Goal: Task Accomplishment & Management: Complete application form

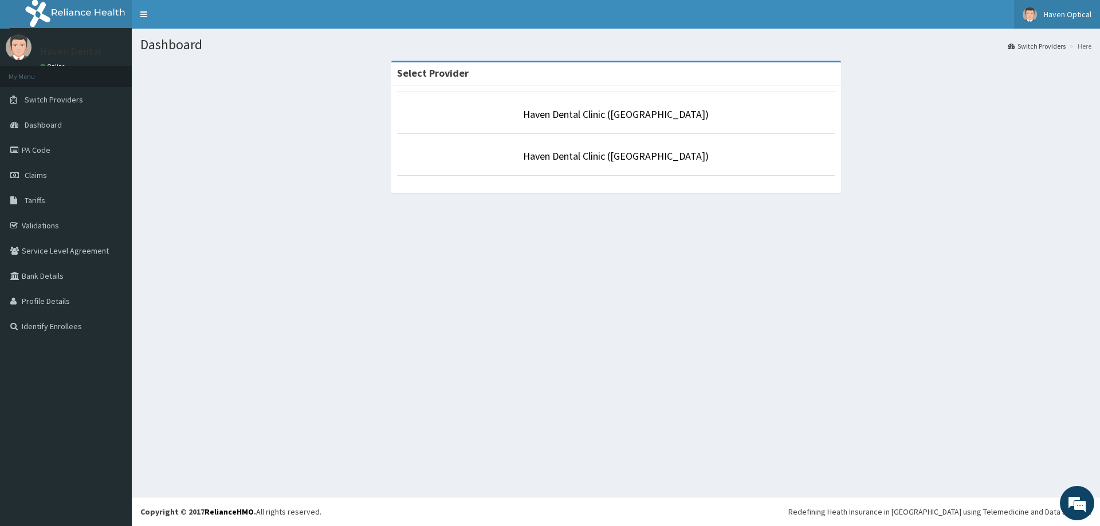
click at [1047, 10] on span "Haven Optical" at bounding box center [1067, 14] width 48 height 10
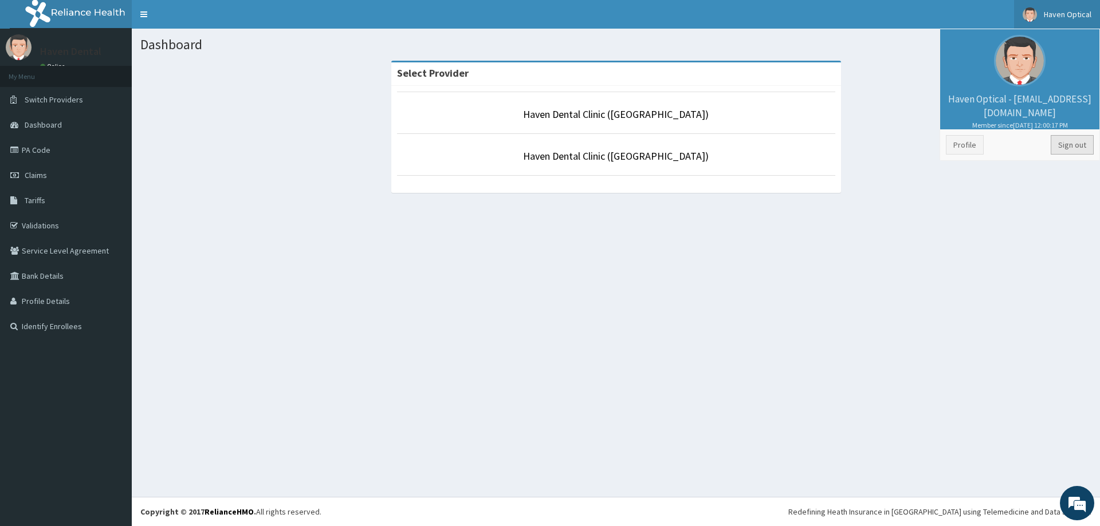
click at [1060, 145] on link "Sign out" at bounding box center [1071, 144] width 43 height 19
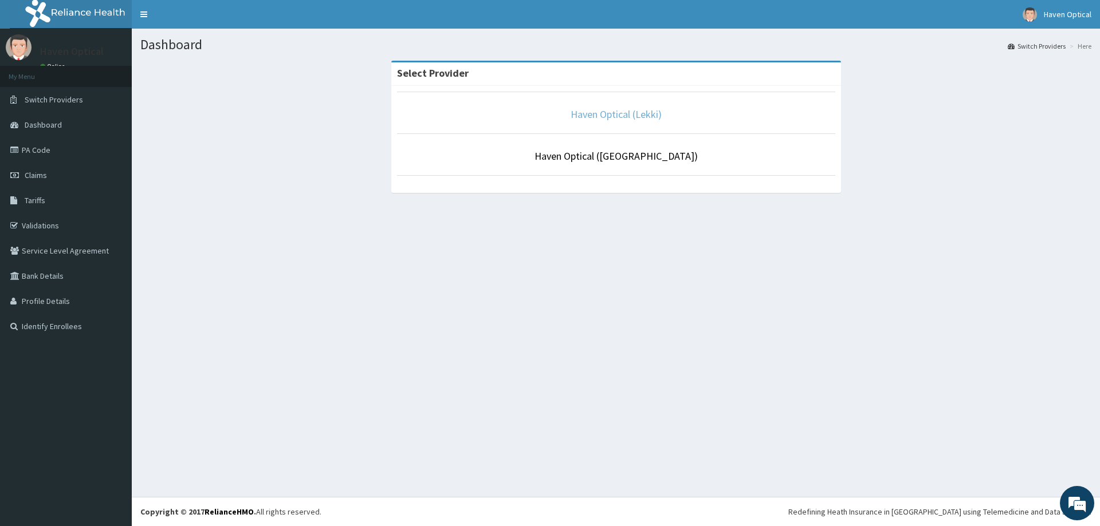
click at [606, 116] on link "Haven Optical (Lekki)" at bounding box center [615, 114] width 91 height 13
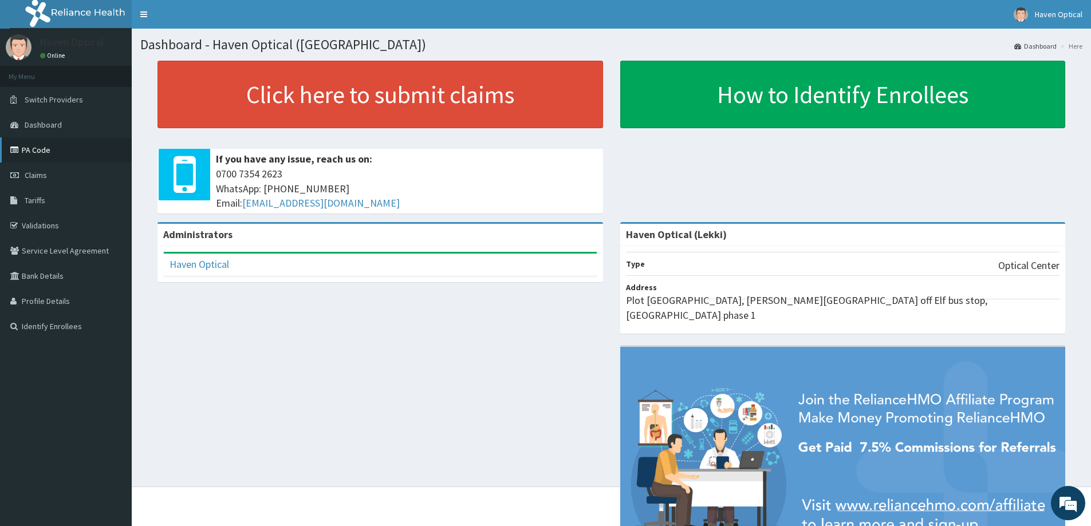
click at [50, 148] on link "PA Code" at bounding box center [66, 149] width 132 height 25
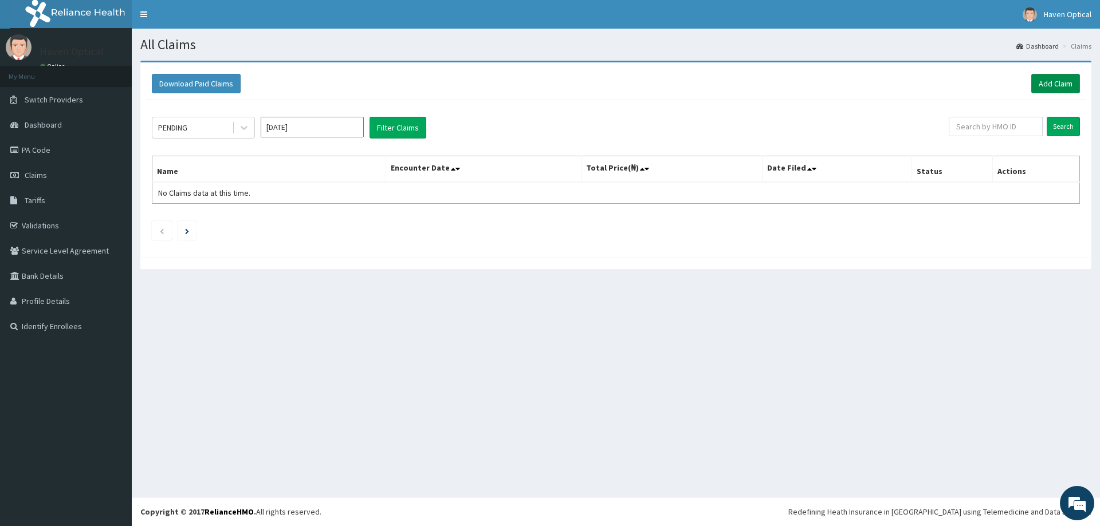
click at [1057, 82] on link "Add Claim" at bounding box center [1055, 83] width 49 height 19
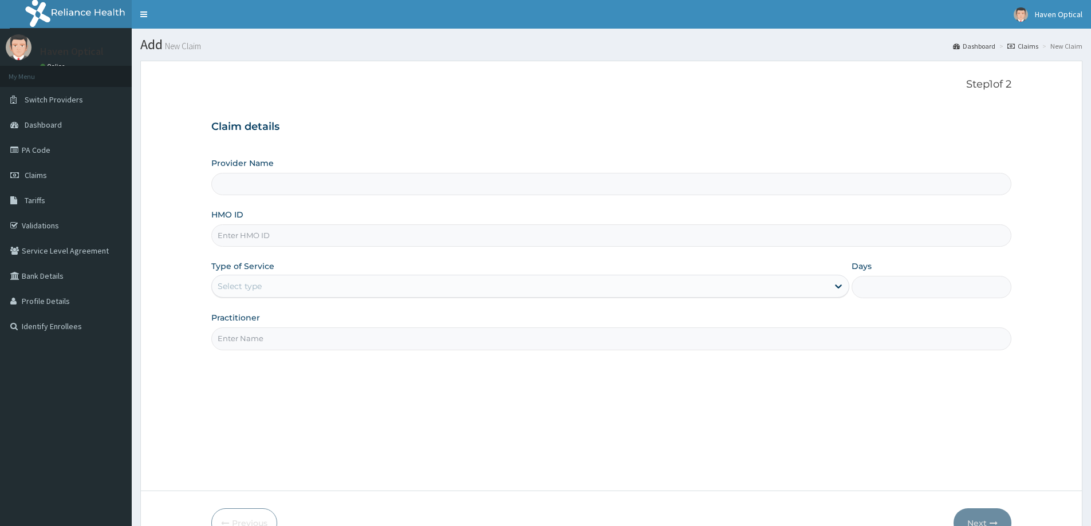
type input "Haven Optical (Lekki)"
paste input "AVL/10038/B"
type input "AVL/10038/B"
click at [269, 282] on div "Select type" at bounding box center [520, 286] width 616 height 18
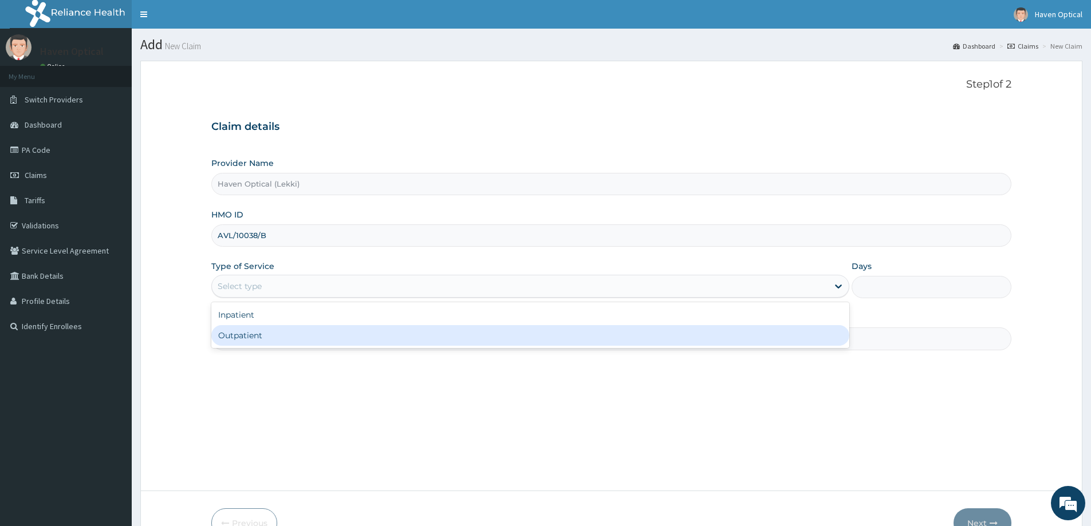
click at [243, 337] on div "Outpatient" at bounding box center [530, 335] width 638 height 21
type input "1"
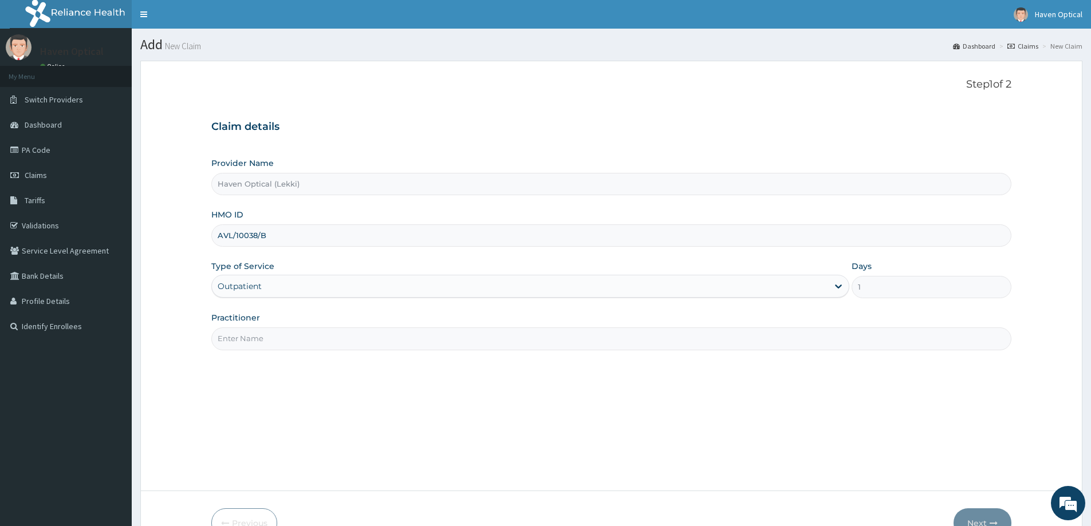
click at [241, 342] on input "Practitioner" at bounding box center [611, 339] width 800 height 22
type input "dr somoye"
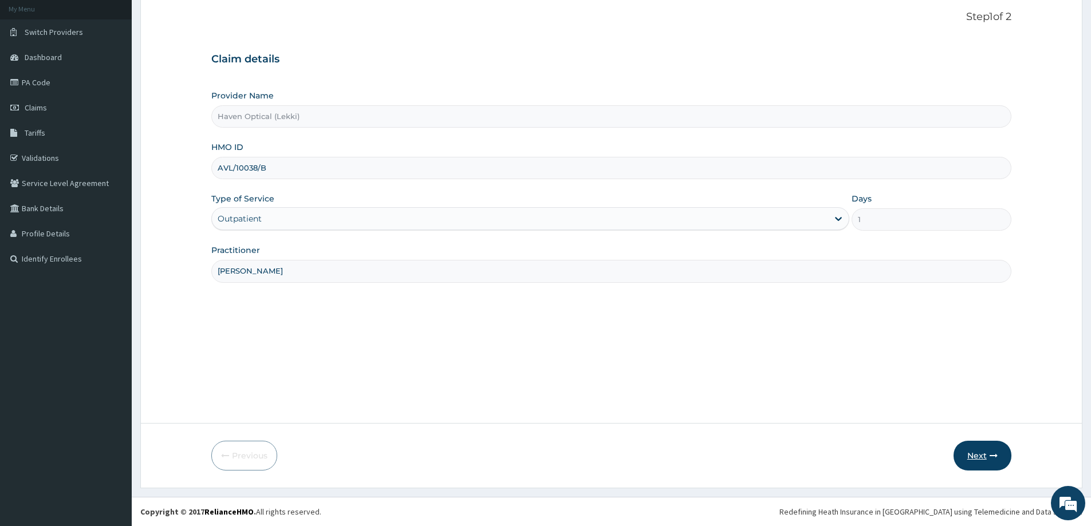
click at [985, 465] on button "Next" at bounding box center [983, 456] width 58 height 30
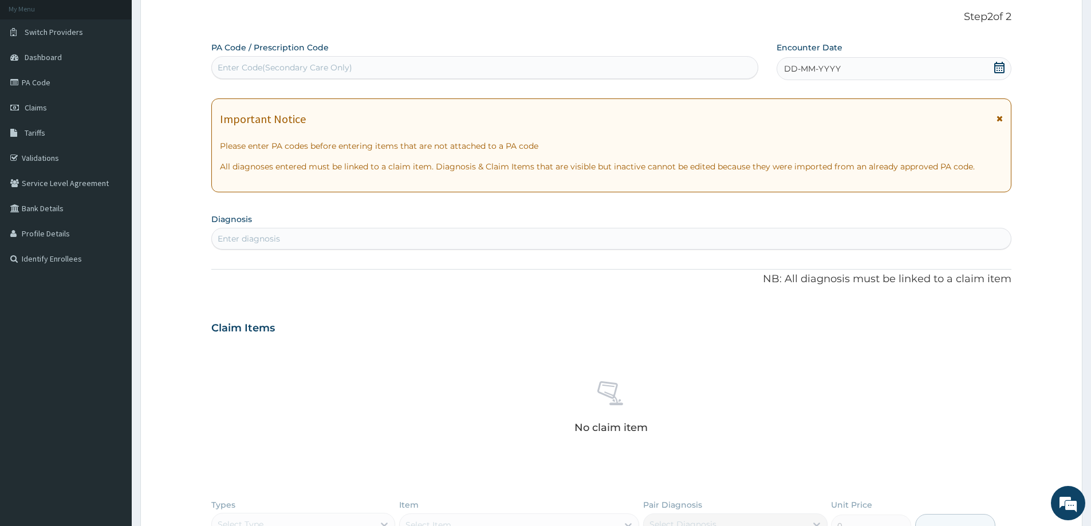
click at [265, 68] on div "Enter Code(Secondary Care Only)" at bounding box center [285, 67] width 135 height 11
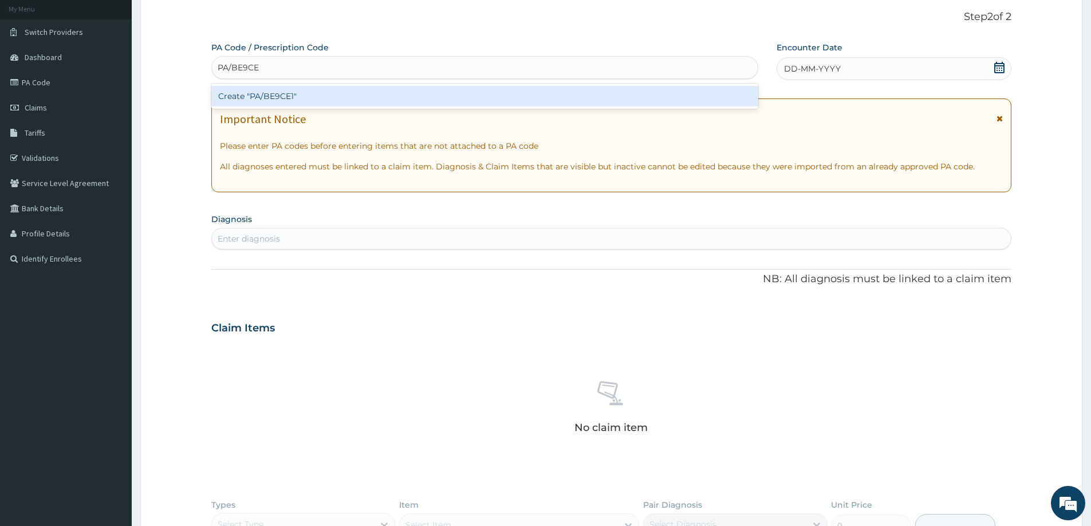
type input "PA/BE9CE1"
click at [279, 99] on div "Create "PA/BE9CE1"" at bounding box center [484, 96] width 547 height 21
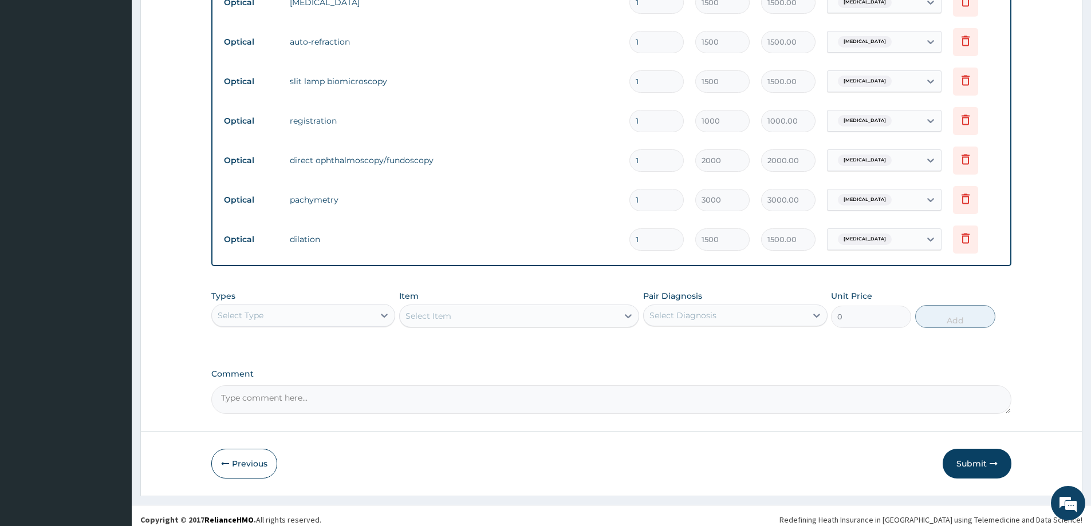
scroll to position [510, 0]
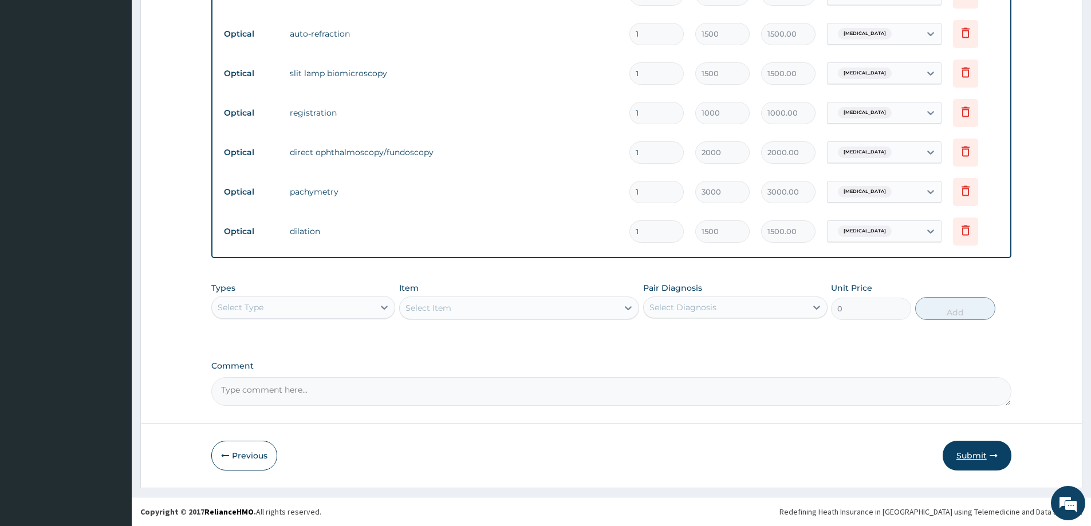
click at [966, 453] on button "Submit" at bounding box center [977, 456] width 69 height 30
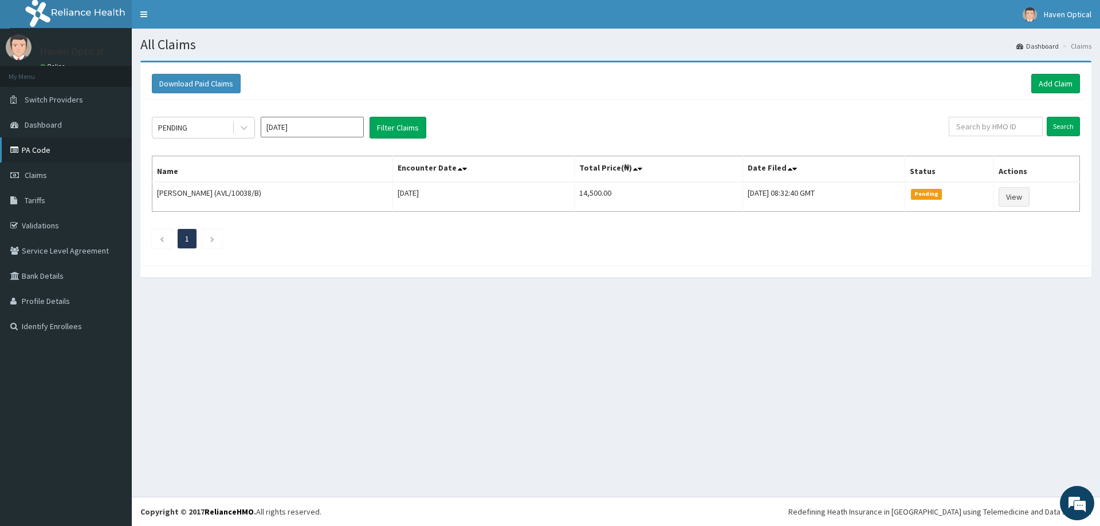
click at [12, 141] on link "PA Code" at bounding box center [66, 149] width 132 height 25
paste input "AVL/10038/A"
type input "AVL/10038/A"
click at [1061, 127] on input "Search" at bounding box center [1062, 126] width 33 height 19
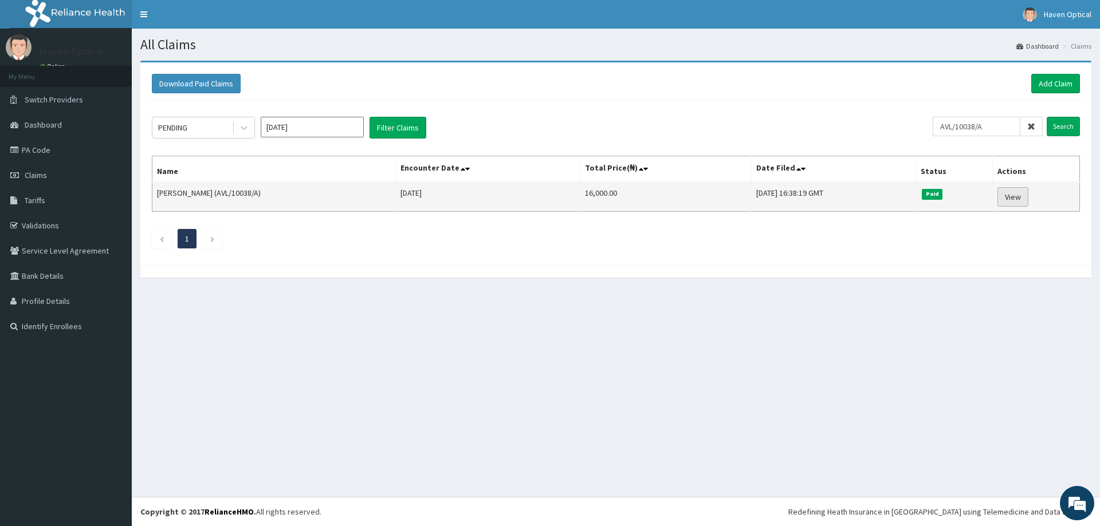
click at [1024, 197] on link "View" at bounding box center [1012, 196] width 31 height 19
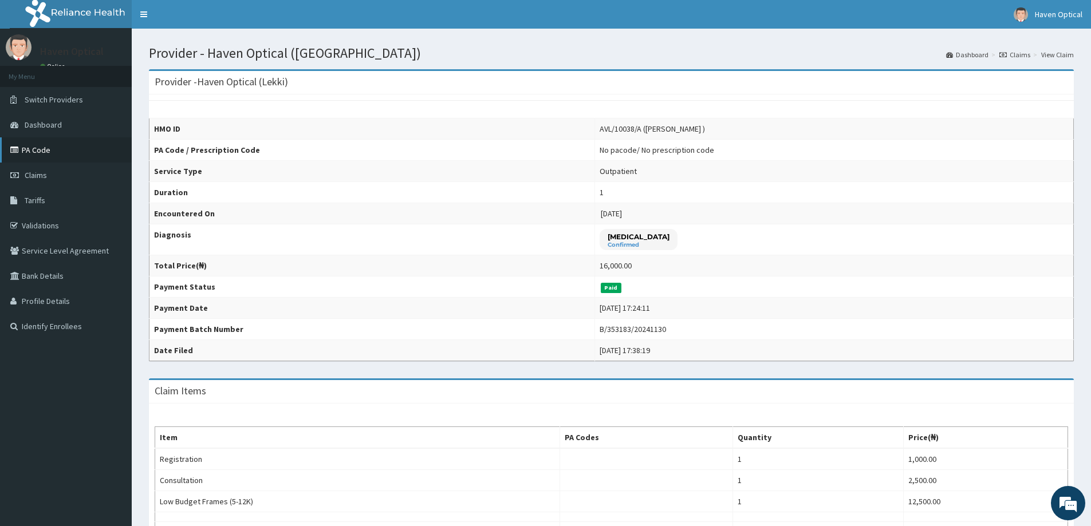
click at [49, 157] on link "PA Code" at bounding box center [66, 149] width 132 height 25
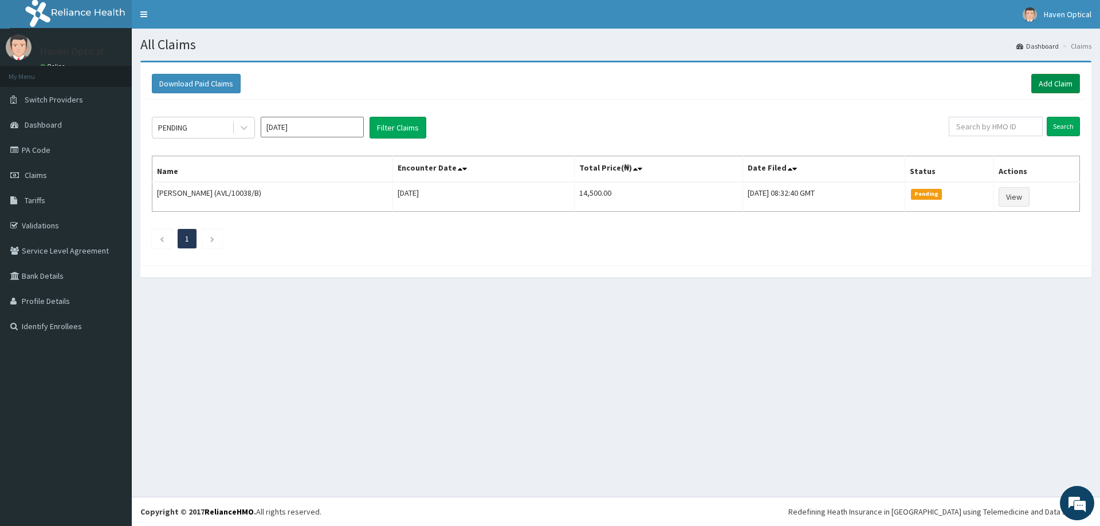
click at [1068, 75] on link "Add Claim" at bounding box center [1055, 83] width 49 height 19
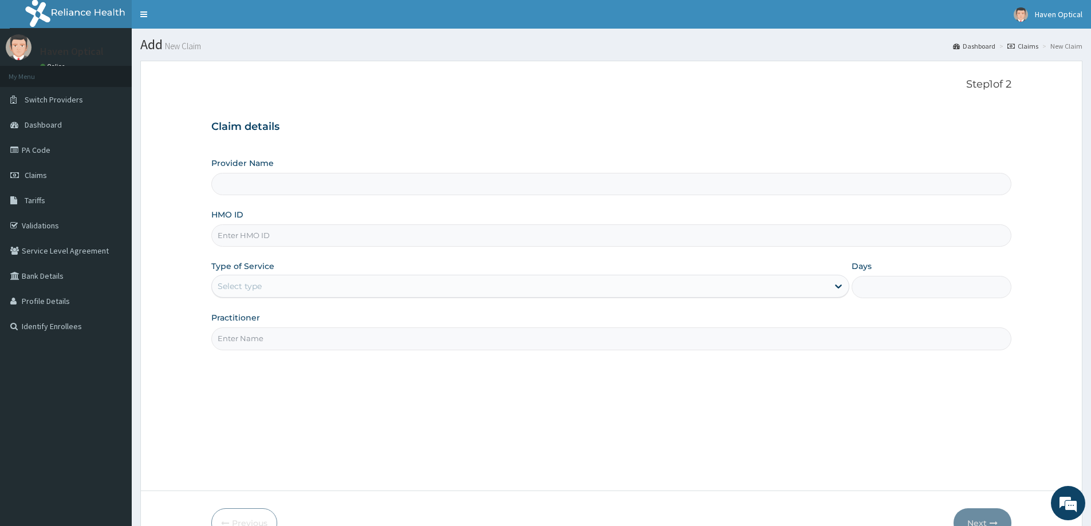
paste input "AVL/10038/A"
type input "AVL/10038/A"
type input "Haven Optical (Lekki)"
type input "AVL/10038/A"
click at [281, 286] on div "Select type" at bounding box center [520, 286] width 616 height 18
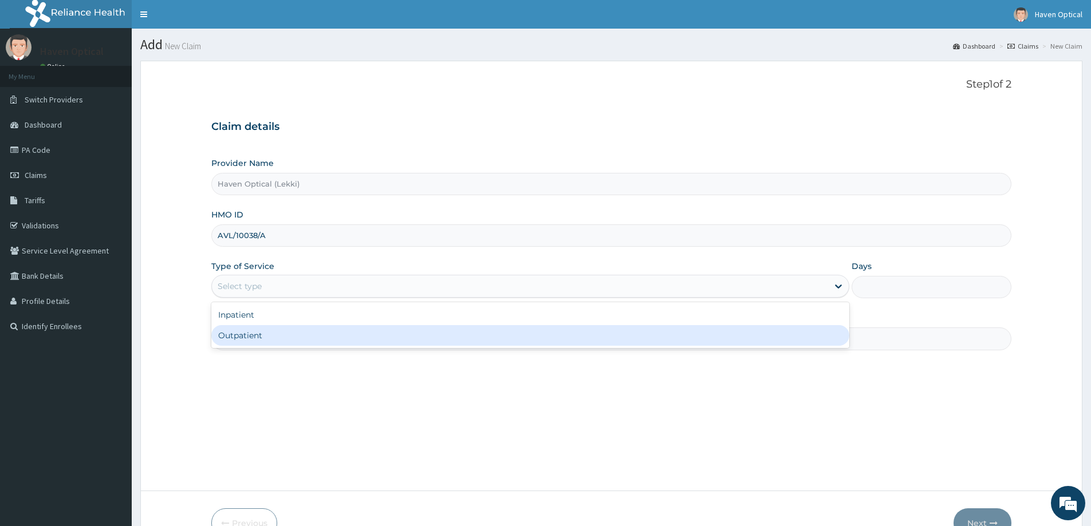
click at [286, 338] on div "Outpatient" at bounding box center [530, 335] width 638 height 21
type input "1"
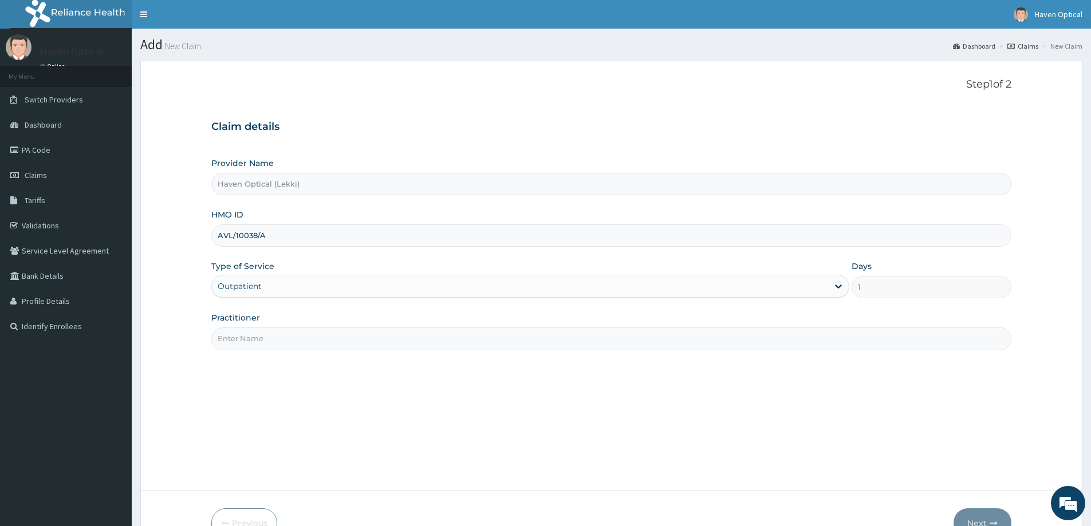
click at [250, 342] on input "Practitioner" at bounding box center [611, 339] width 800 height 22
type input "Dr. Obioma ANYANWU"
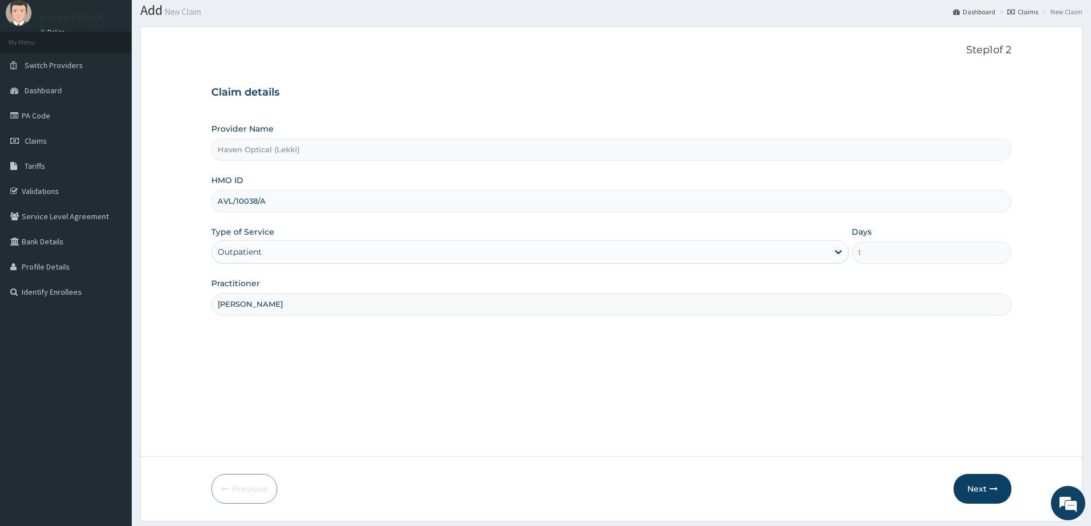
scroll to position [68, 0]
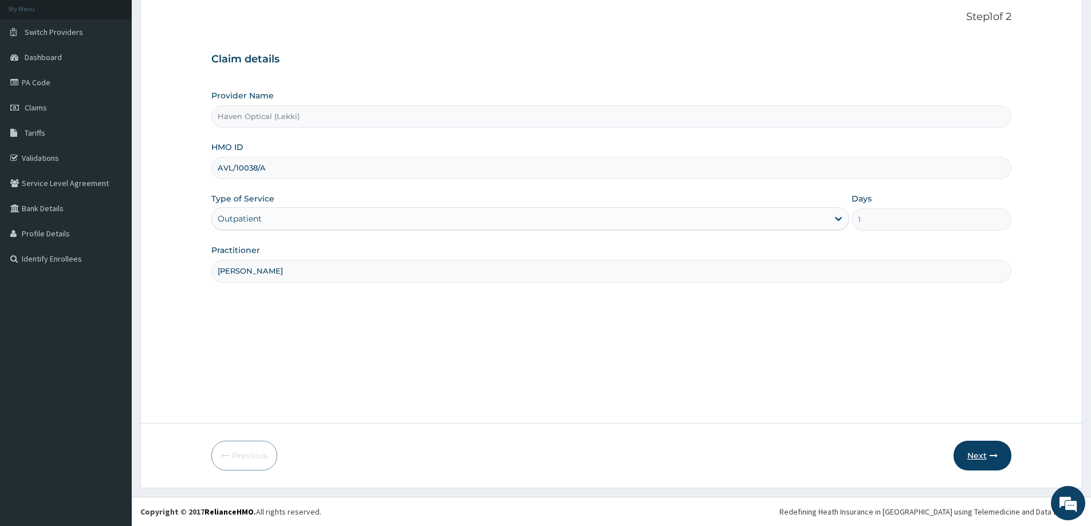
click at [979, 445] on button "Next" at bounding box center [983, 456] width 58 height 30
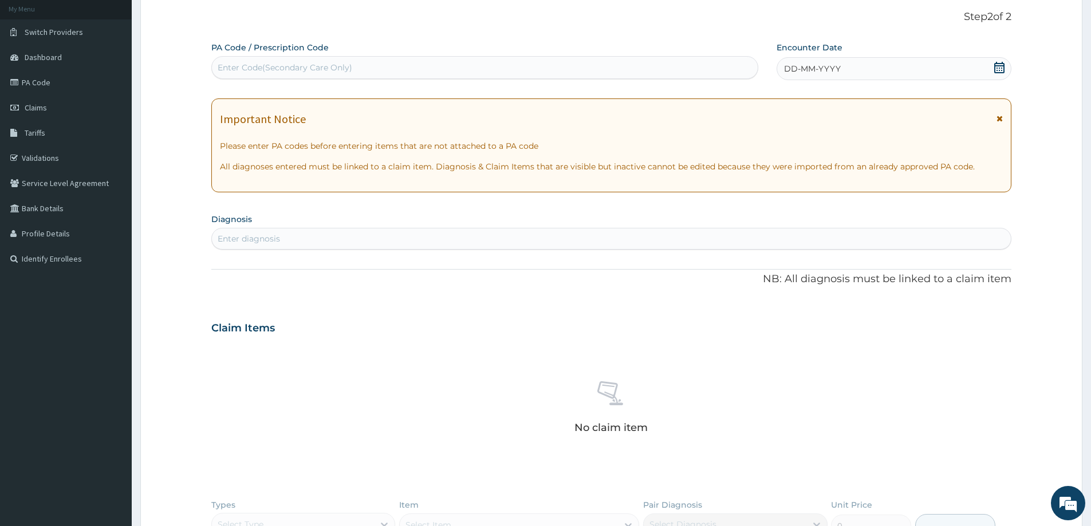
scroll to position [0, 0]
click at [317, 54] on div "PA Code / Prescription Code Enter Code(Secondary Care Only)" at bounding box center [484, 60] width 547 height 37
click at [403, 73] on div "Enter Code(Secondary Care Only)" at bounding box center [485, 67] width 546 height 18
type input "PA/C3100D"
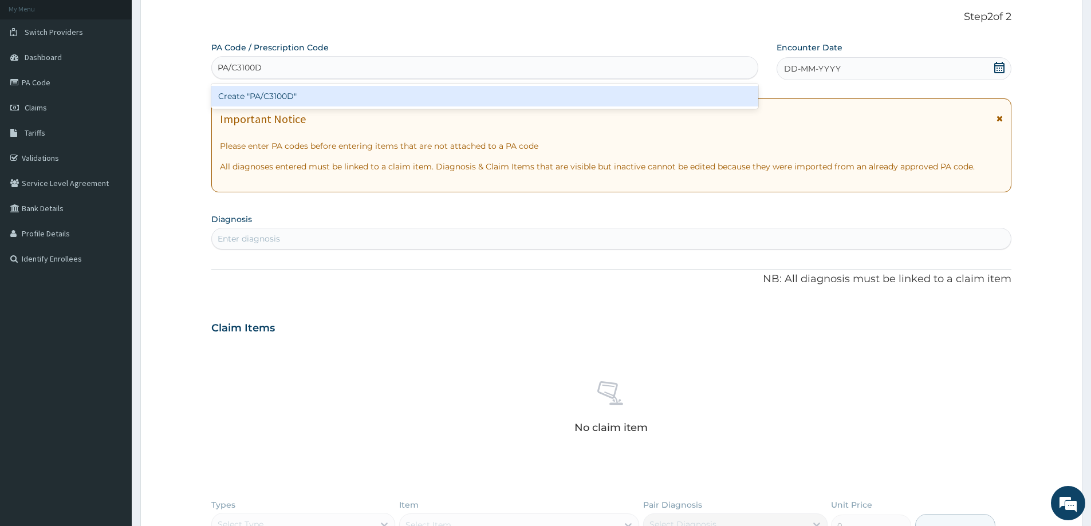
click at [457, 90] on div "Create "PA/C3100D"" at bounding box center [484, 96] width 547 height 21
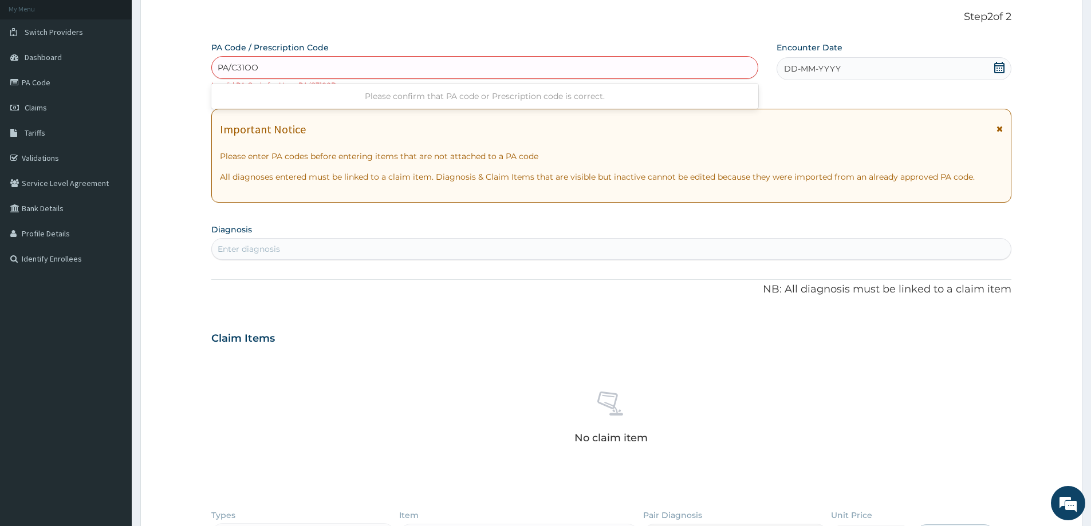
type input "PA/C31OOD"
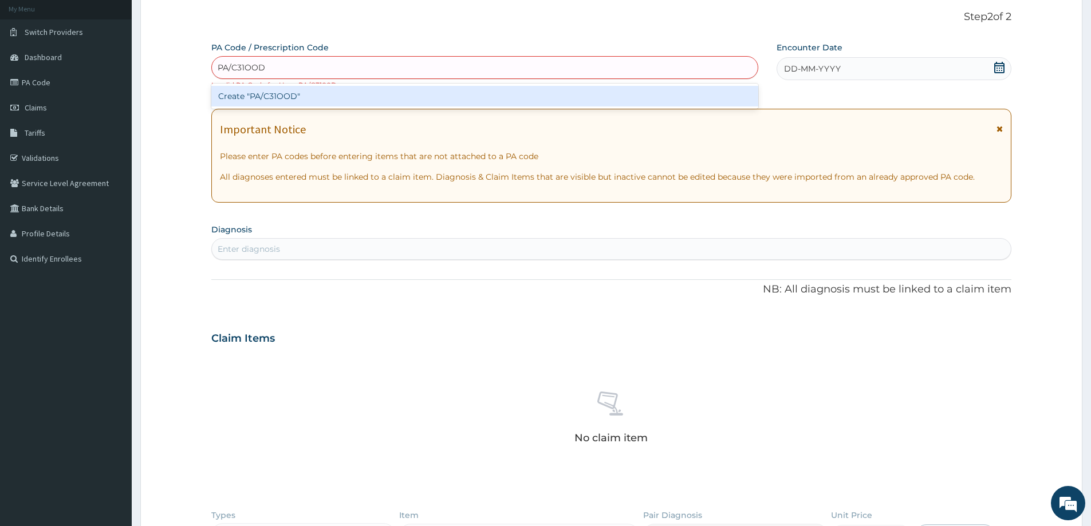
click at [456, 101] on div "Create "PA/C31OOD"" at bounding box center [484, 96] width 547 height 21
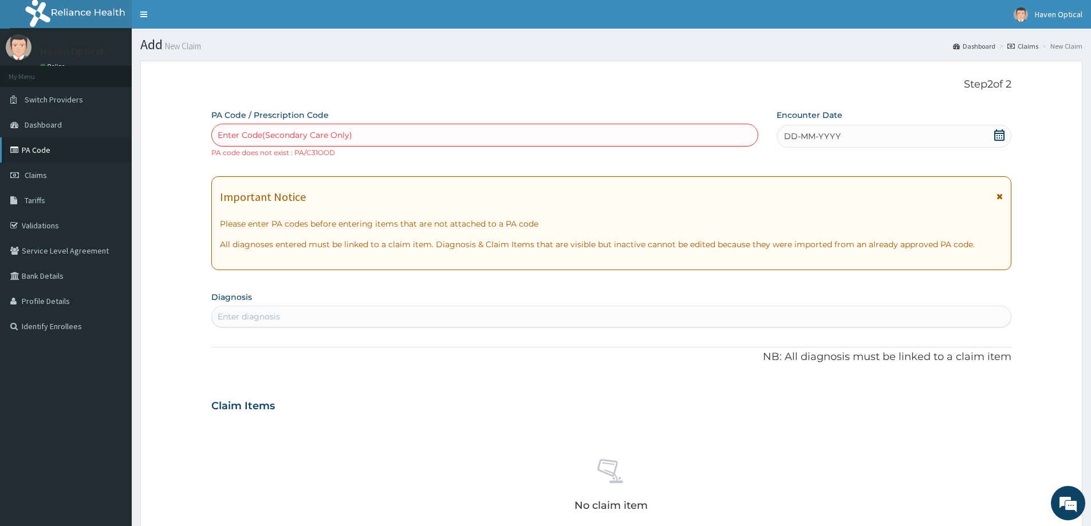
click at [37, 153] on link "PA Code" at bounding box center [66, 149] width 132 height 25
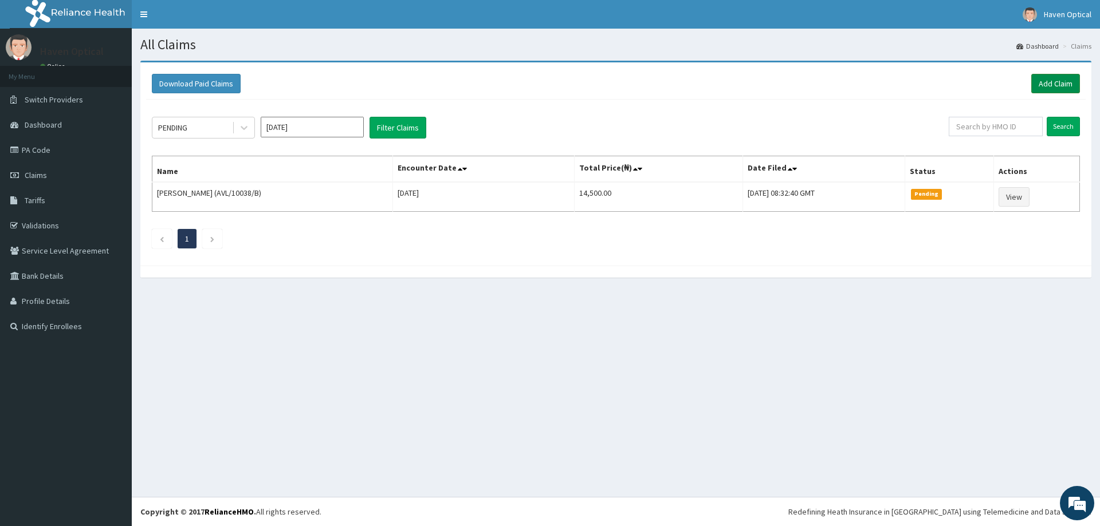
click at [1041, 86] on link "Add Claim" at bounding box center [1055, 83] width 49 height 19
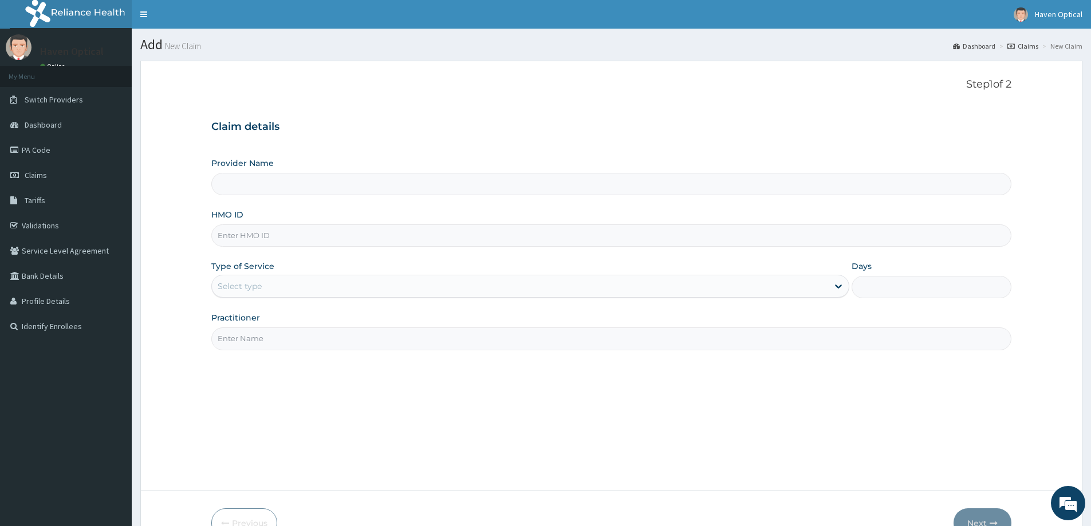
type input "Haven Optical (Lekki)"
paste input "AVL/10038/B"
type input "AVL/10038/B"
click at [251, 289] on div "Select type" at bounding box center [240, 286] width 44 height 11
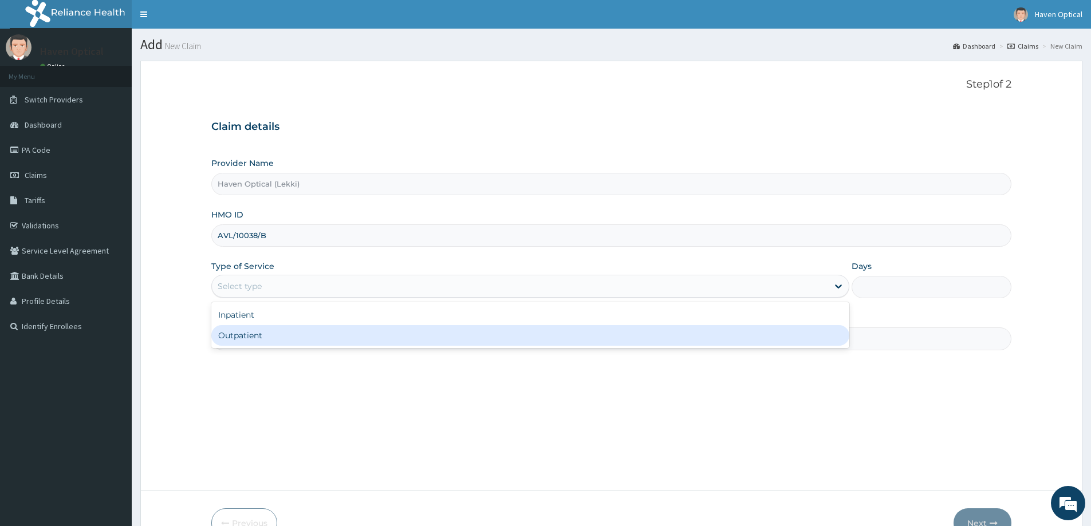
click at [250, 330] on div "Outpatient" at bounding box center [530, 335] width 638 height 21
type input "1"
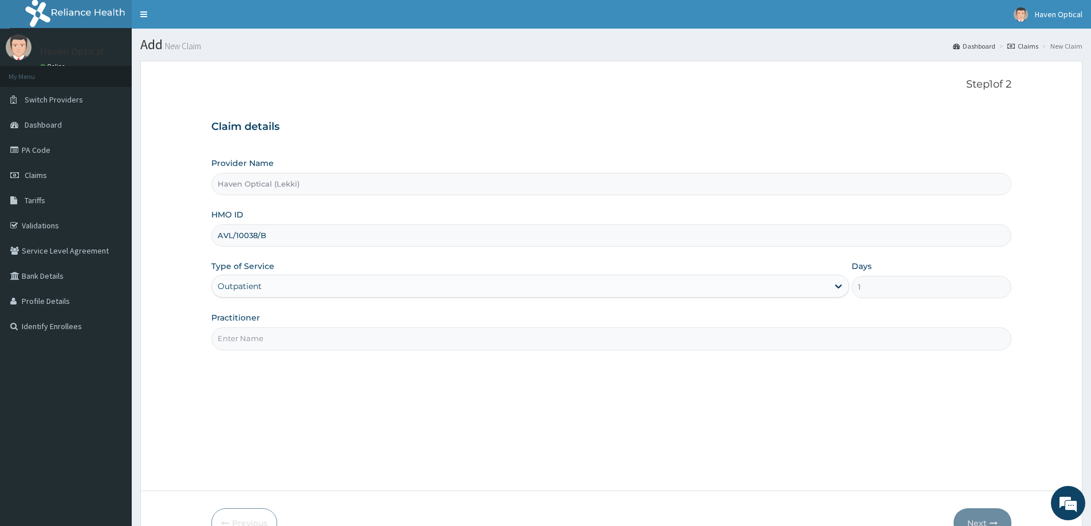
click at [251, 336] on input "Practitioner" at bounding box center [611, 339] width 800 height 22
type input "[PERSON_NAME]"
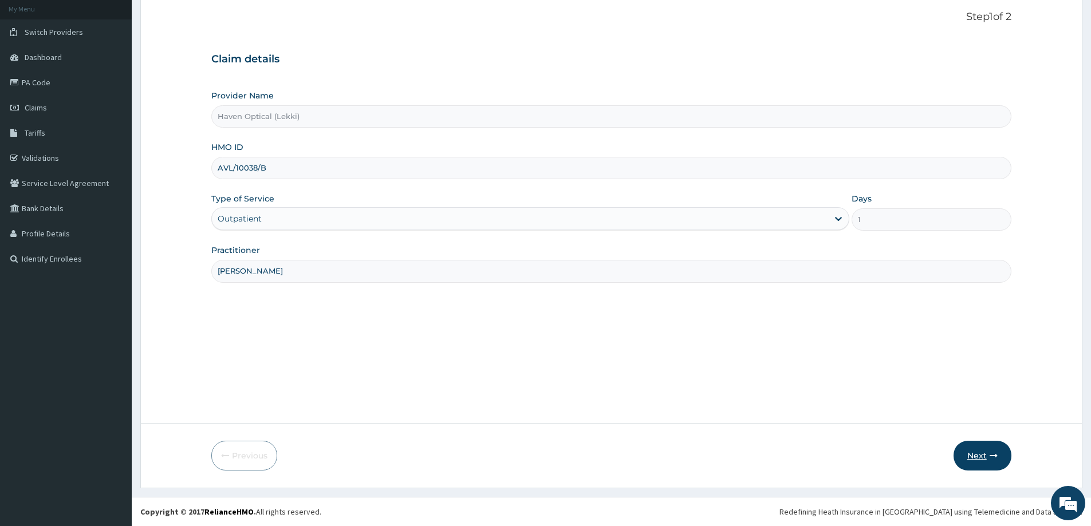
click at [973, 446] on button "Next" at bounding box center [983, 456] width 58 height 30
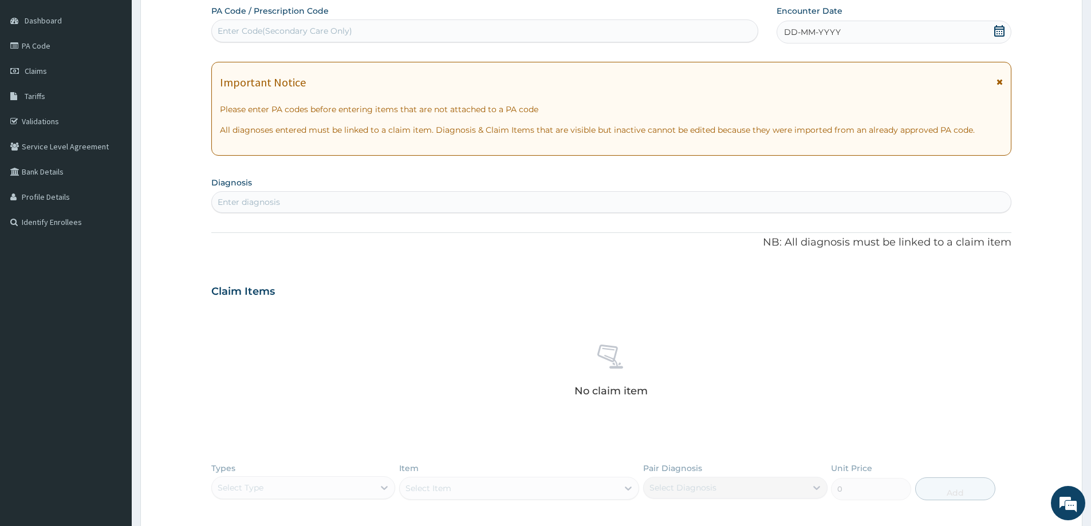
scroll to position [56, 0]
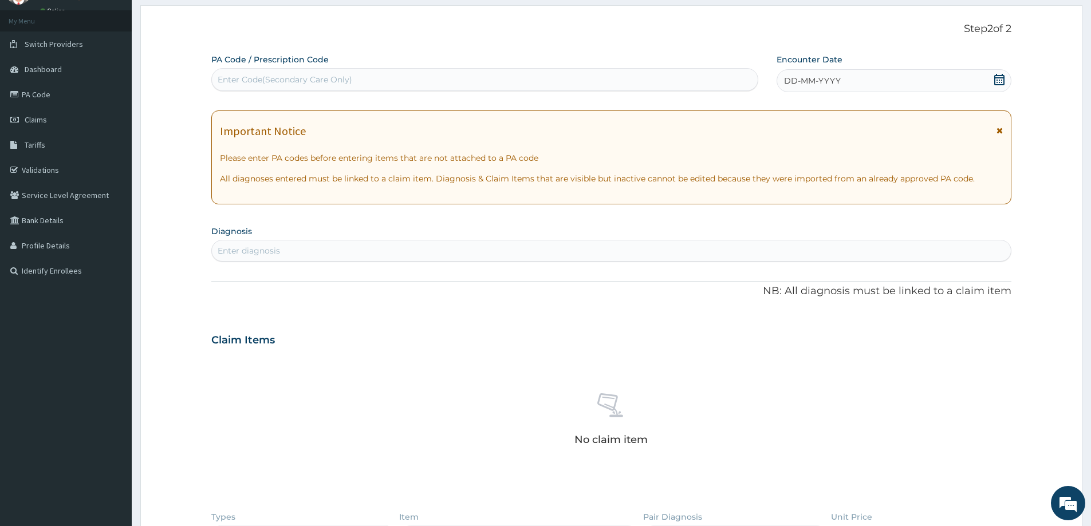
click at [242, 81] on div "Enter Code(Secondary Care Only)" at bounding box center [285, 79] width 135 height 11
type input "PA/C3100D"
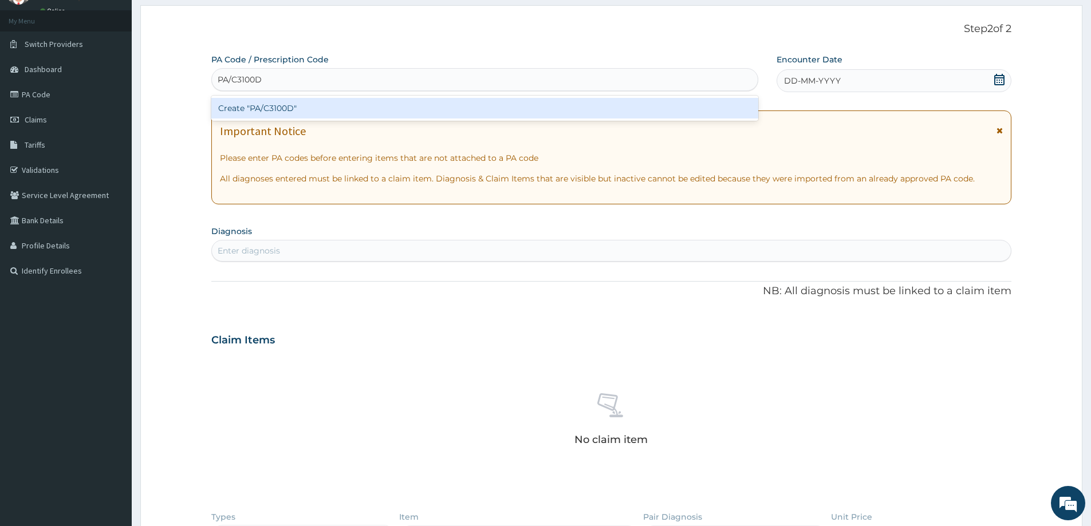
click at [260, 112] on div "Create "PA/C3100D"" at bounding box center [484, 108] width 547 height 21
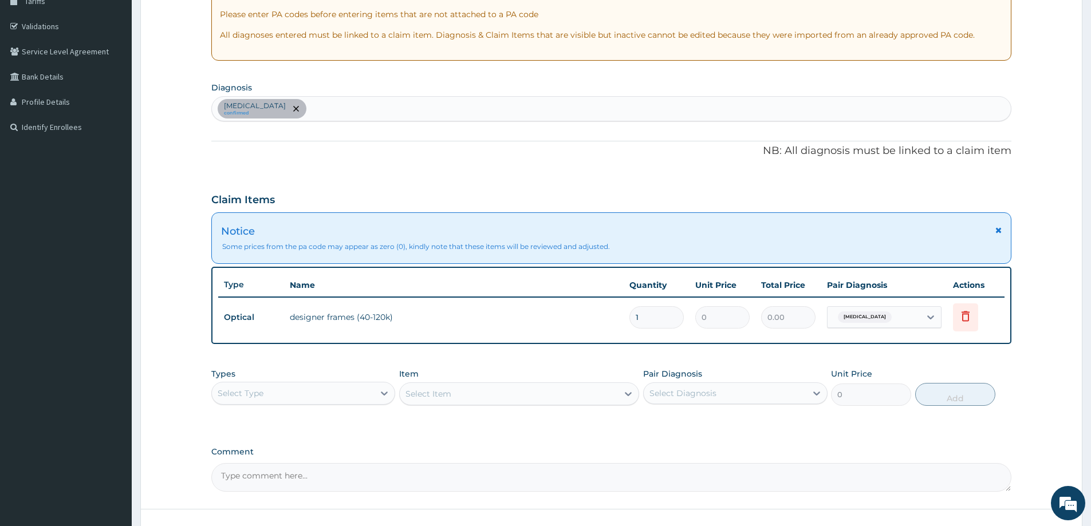
scroll to position [285, 0]
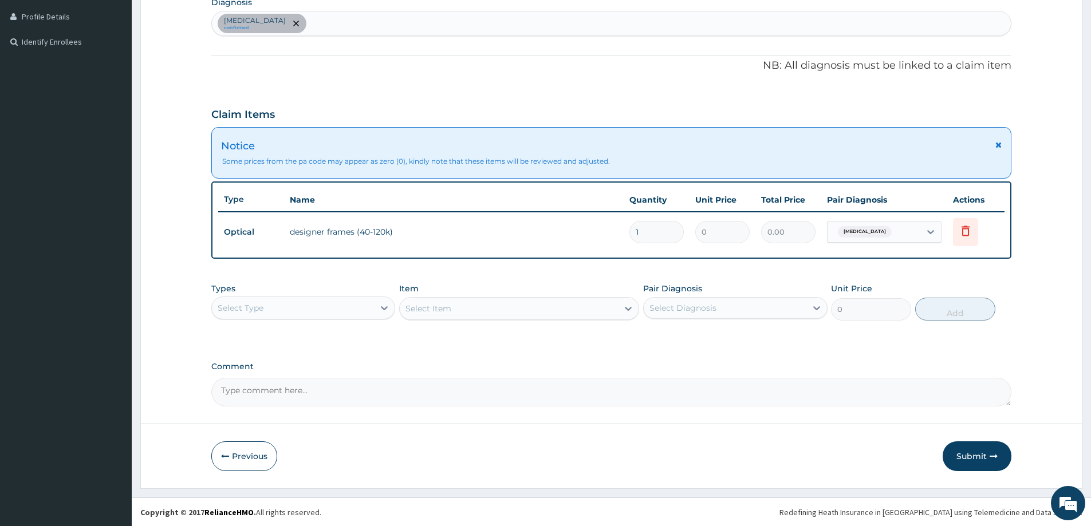
click at [691, 222] on tr "Optical designer frames (40-120k) 1 0 0.00 Presbyopia Delete" at bounding box center [611, 232] width 786 height 40
click at [871, 235] on span "Presbyopia" at bounding box center [865, 231] width 54 height 11
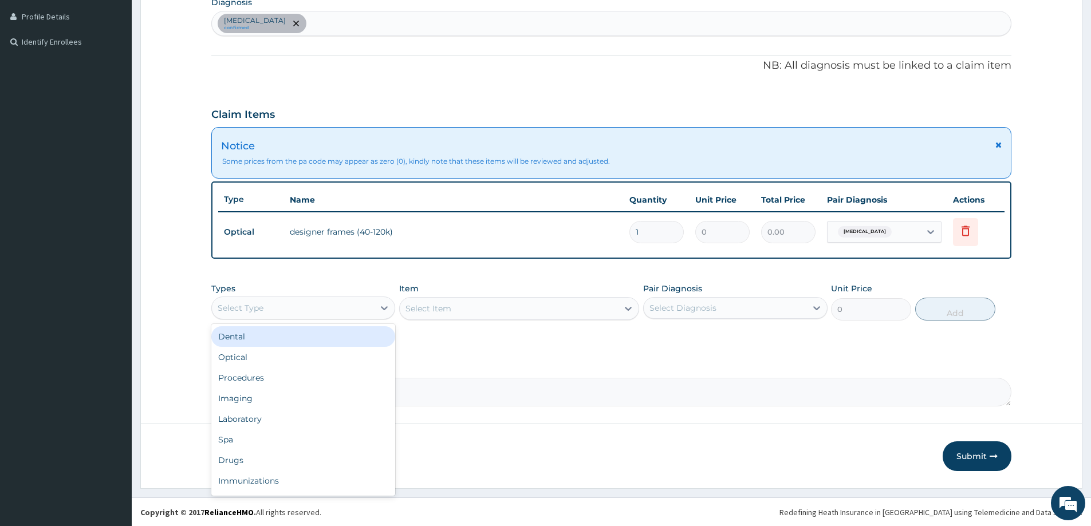
click at [338, 313] on div "Select Type" at bounding box center [293, 308] width 162 height 18
click at [262, 364] on div "Optical" at bounding box center [303, 357] width 184 height 21
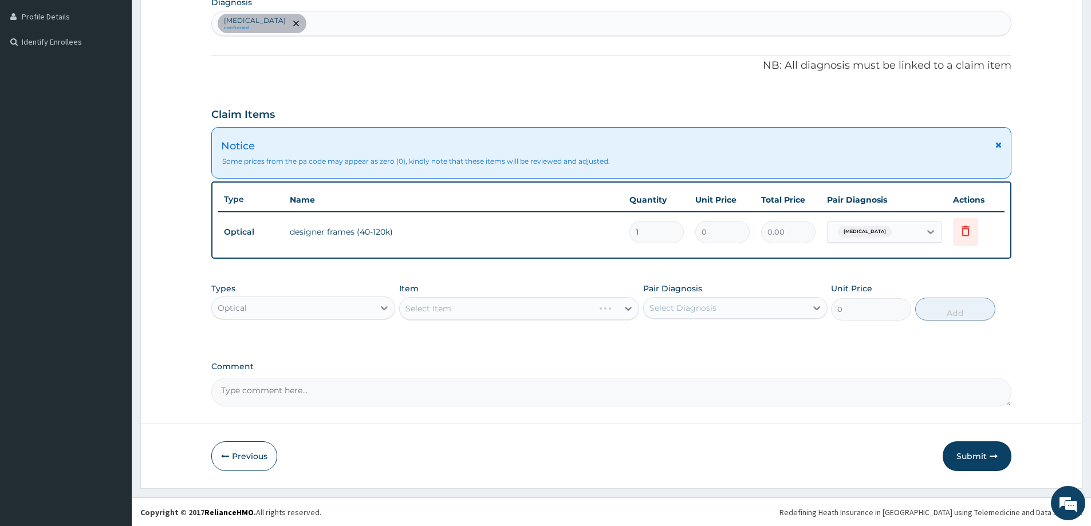
click at [457, 313] on div "Select Item" at bounding box center [519, 308] width 240 height 23
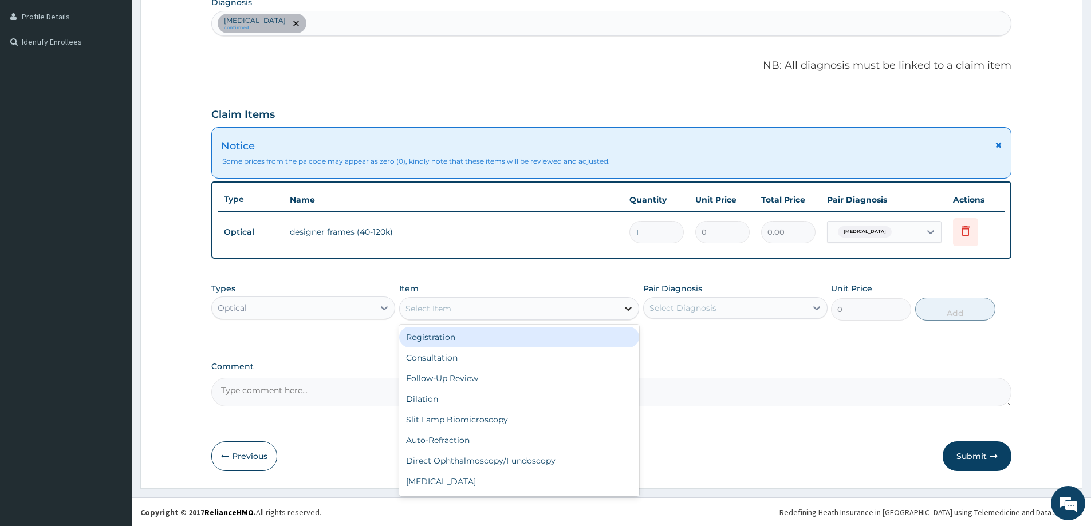
click at [620, 308] on div at bounding box center [628, 308] width 21 height 21
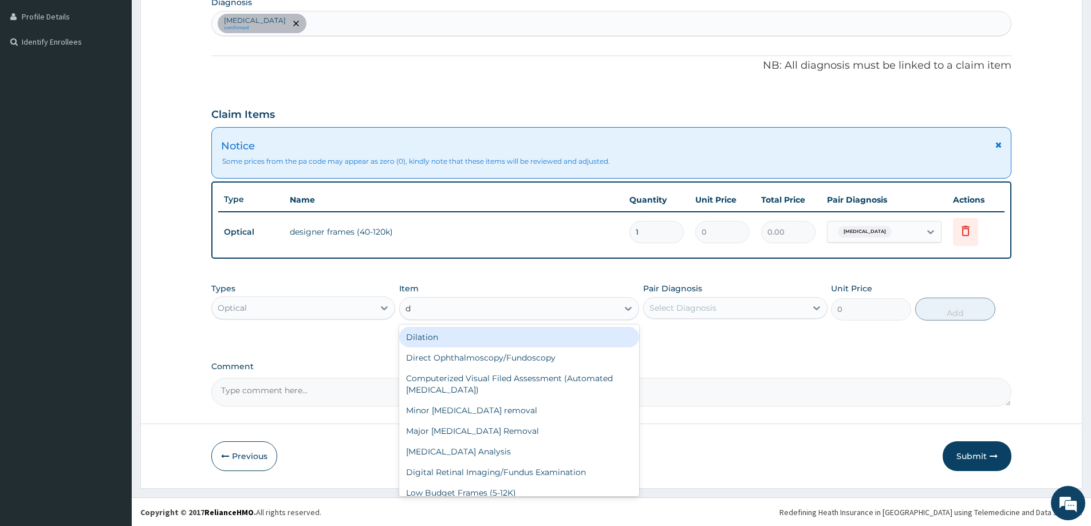
type input "de"
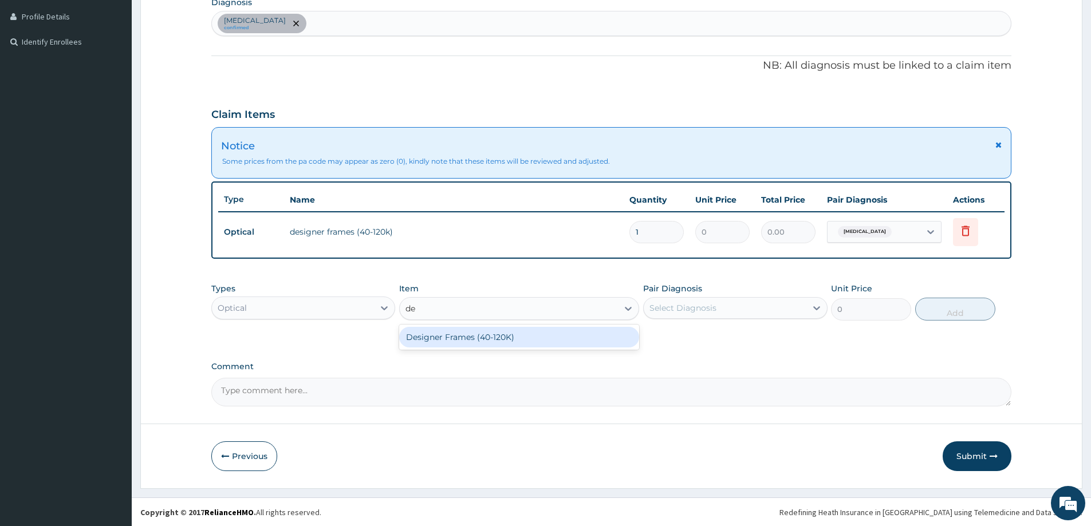
click at [576, 342] on div "Designer Frames (40-120K)" at bounding box center [519, 337] width 240 height 21
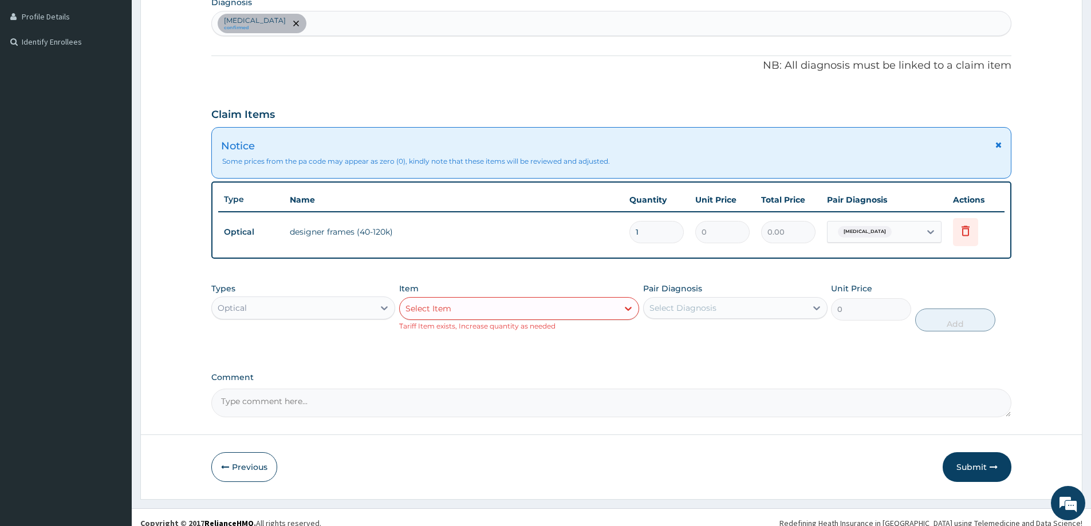
click at [667, 233] on input "1" at bounding box center [656, 232] width 54 height 22
drag, startPoint x: 667, startPoint y: 233, endPoint x: 601, endPoint y: 237, distance: 66.0
click at [601, 237] on tr "Optical designer frames (40-120k) 1 0 0.00 Presbyopia Delete" at bounding box center [611, 232] width 786 height 40
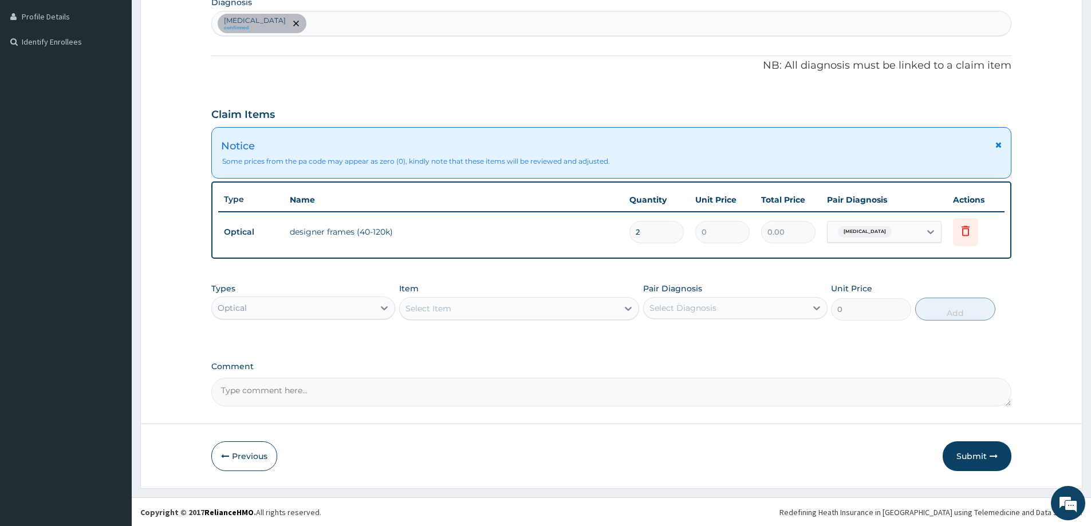
type input "2"
click at [654, 367] on label "Comment" at bounding box center [611, 367] width 800 height 10
click at [654, 378] on textarea "Comment" at bounding box center [611, 392] width 800 height 29
click at [964, 238] on icon at bounding box center [965, 232] width 25 height 28
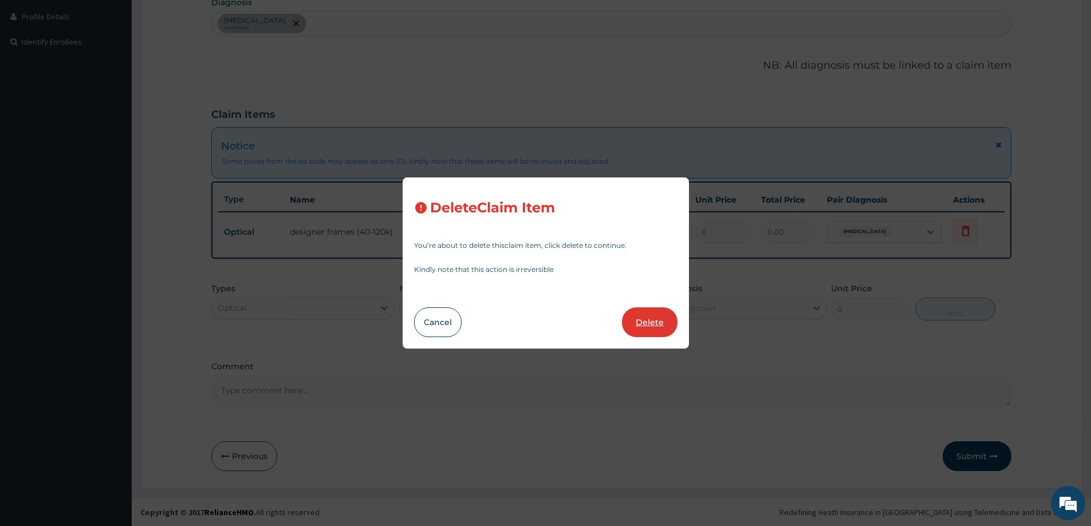
click at [660, 320] on button "Delete" at bounding box center [650, 323] width 56 height 30
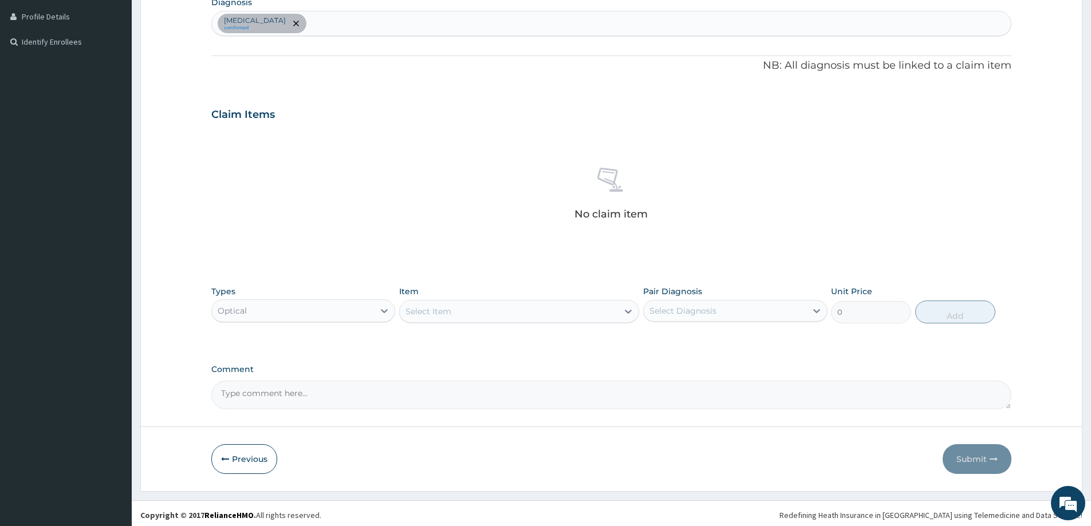
click at [511, 313] on div "Select Item" at bounding box center [509, 311] width 218 height 18
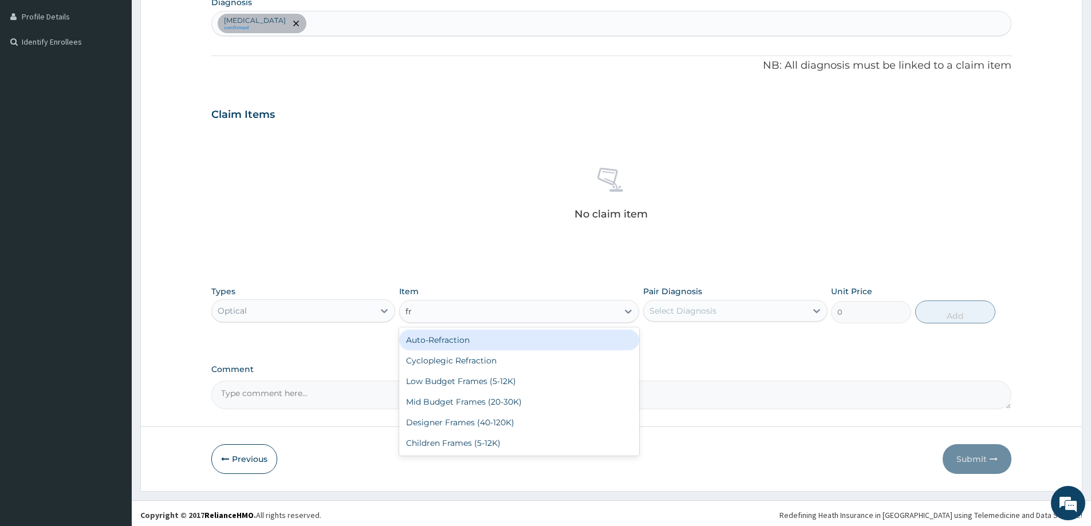
type input "fra"
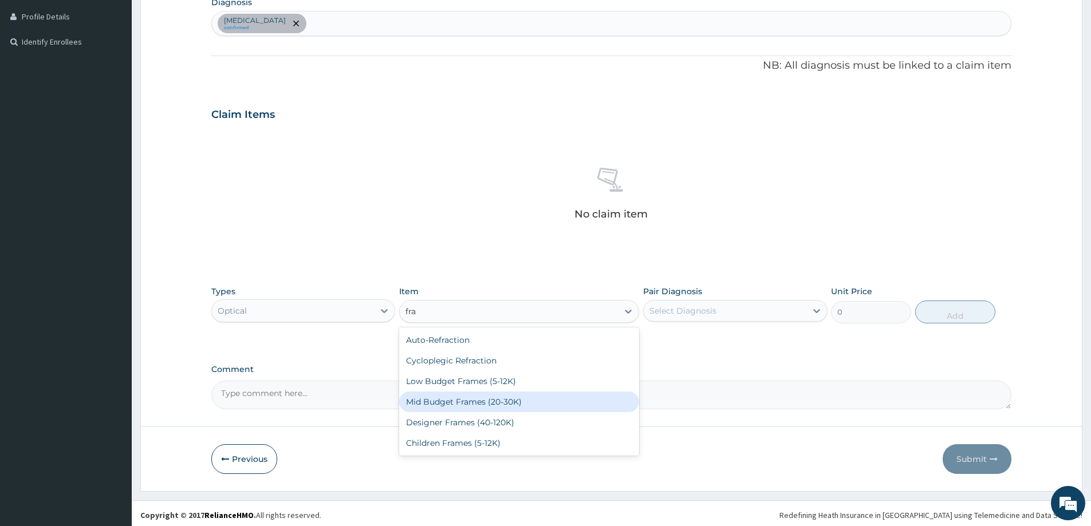
click at [439, 408] on div "Mid Budget Frames (20-30K)" at bounding box center [519, 402] width 240 height 21
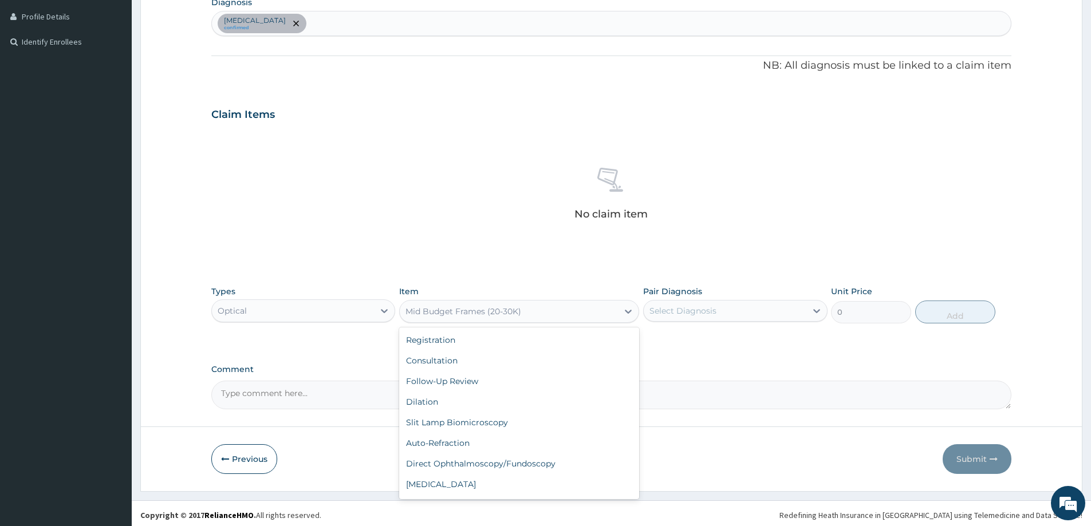
click at [551, 317] on div "Mid Budget Frames (20-30K)" at bounding box center [509, 311] width 218 height 18
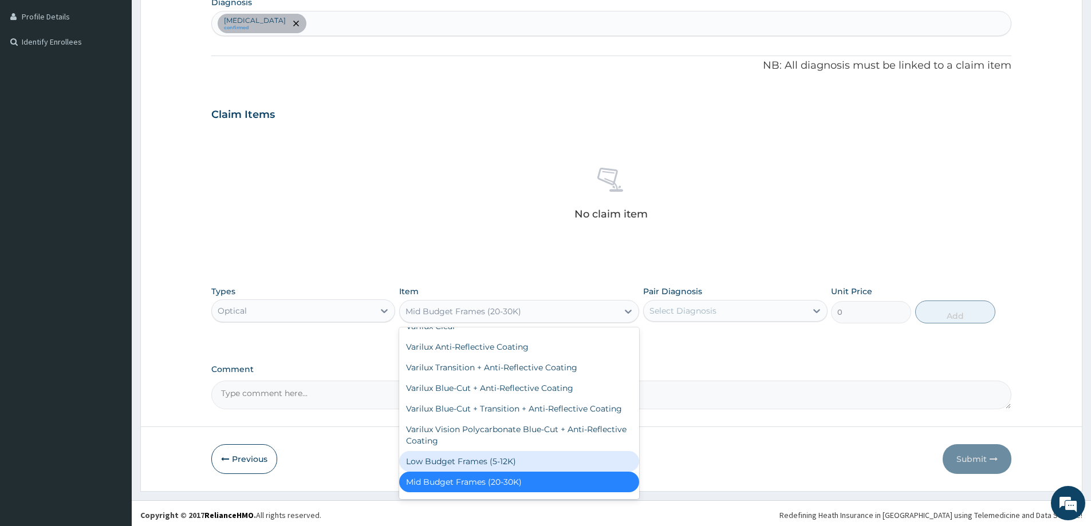
click at [510, 453] on div "Low Budget Frames (5-12K)" at bounding box center [519, 461] width 240 height 21
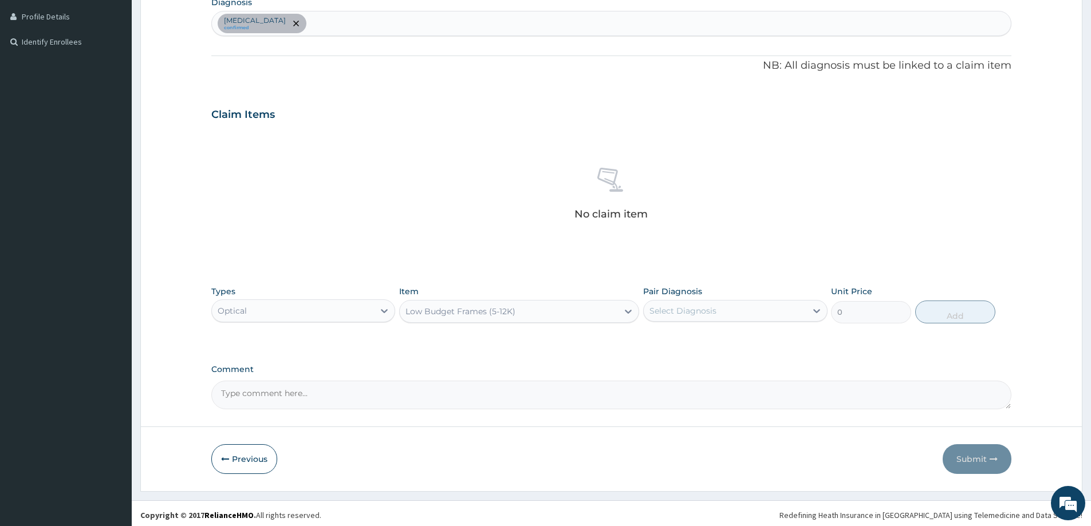
click at [698, 308] on div "Select Diagnosis" at bounding box center [682, 310] width 67 height 11
click at [688, 341] on label "Presbyopia" at bounding box center [697, 338] width 71 height 11
checkbox input "true"
click at [941, 309] on button "Add" at bounding box center [955, 312] width 80 height 23
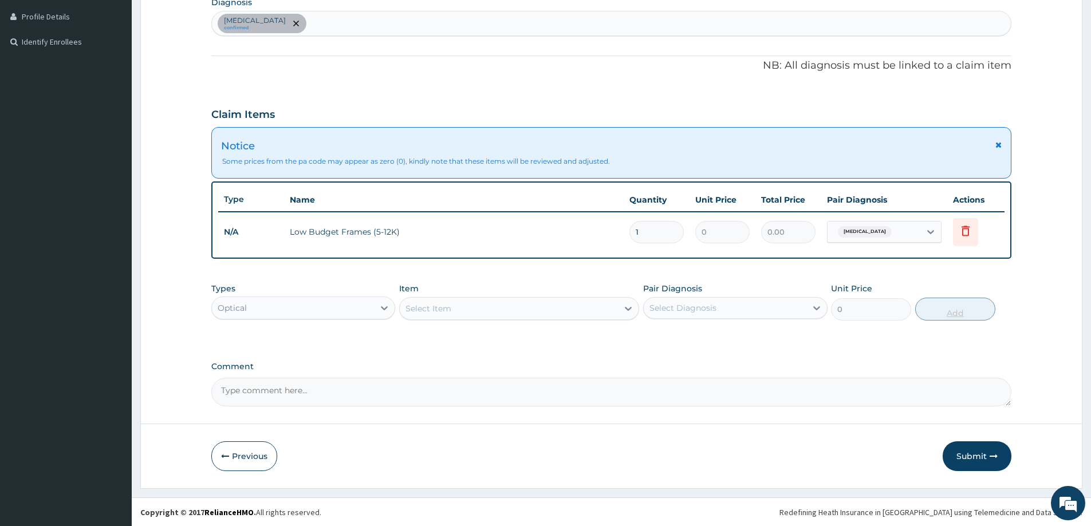
scroll to position [234, 0]
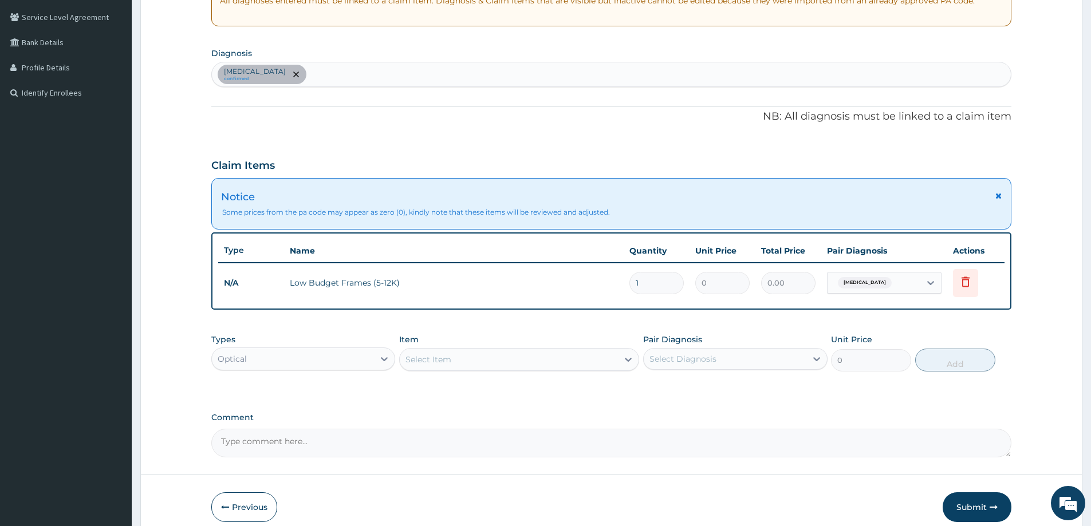
click at [711, 286] on tr "N/A Low Budget Frames (5-12K) 1 0 0.00 Presbyopia Delete" at bounding box center [611, 283] width 786 height 40
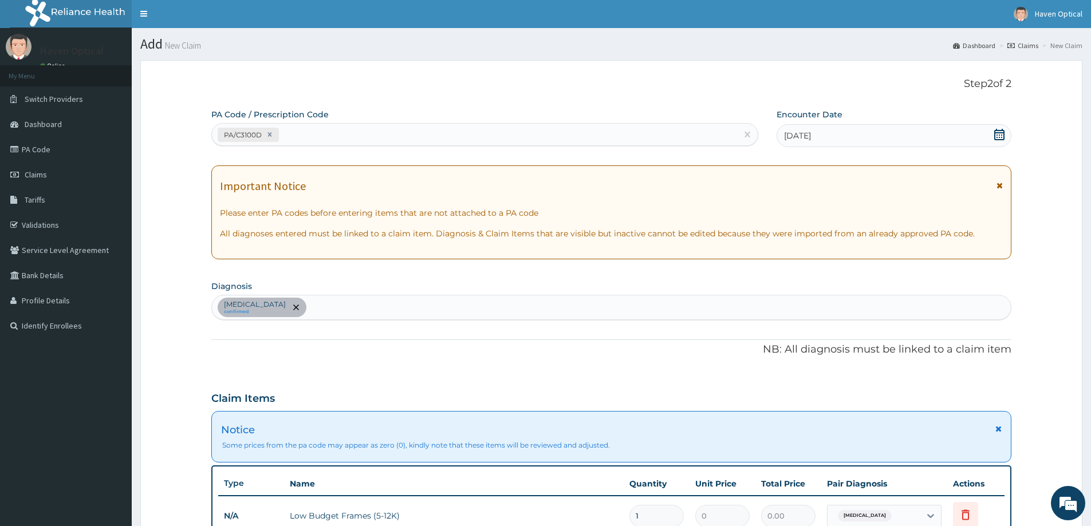
scroll to position [0, 0]
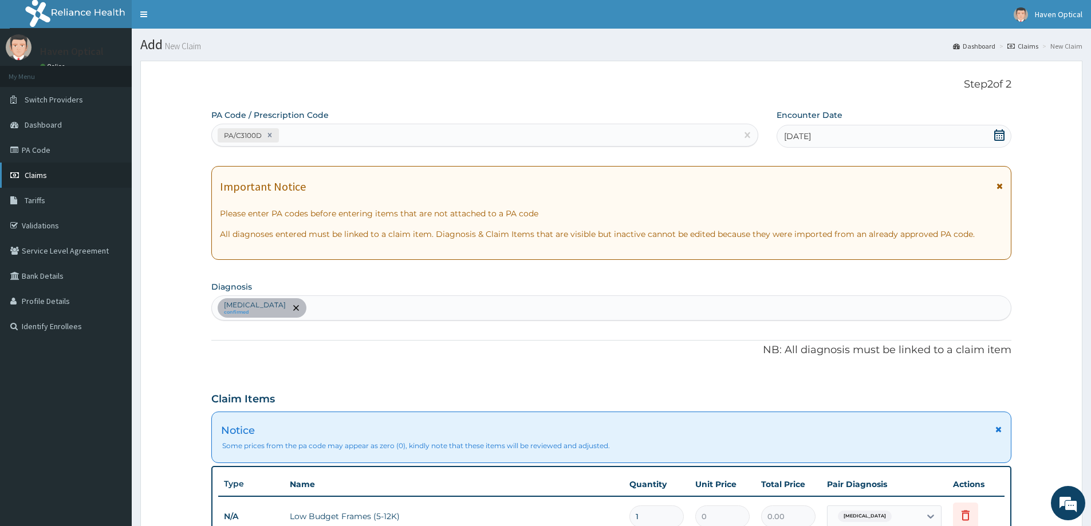
click at [40, 183] on link "Claims" at bounding box center [66, 175] width 132 height 25
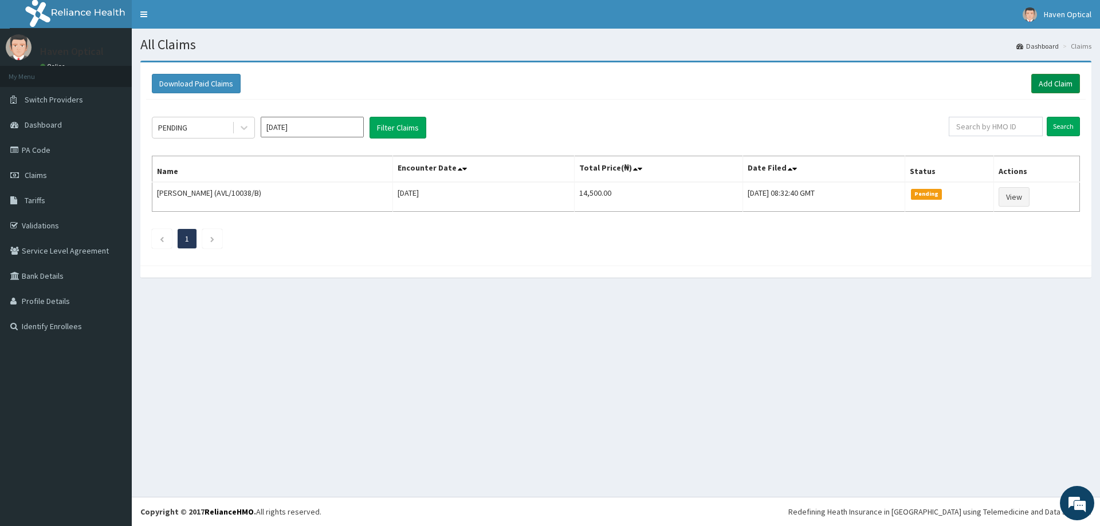
click at [1070, 82] on link "Add Claim" at bounding box center [1055, 83] width 49 height 19
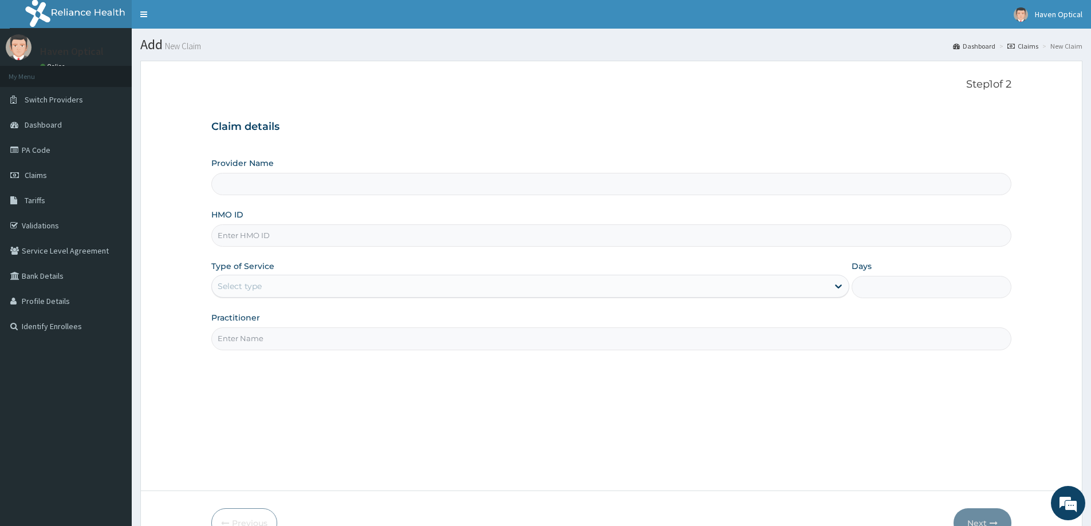
type input "Haven Optical (Lekki)"
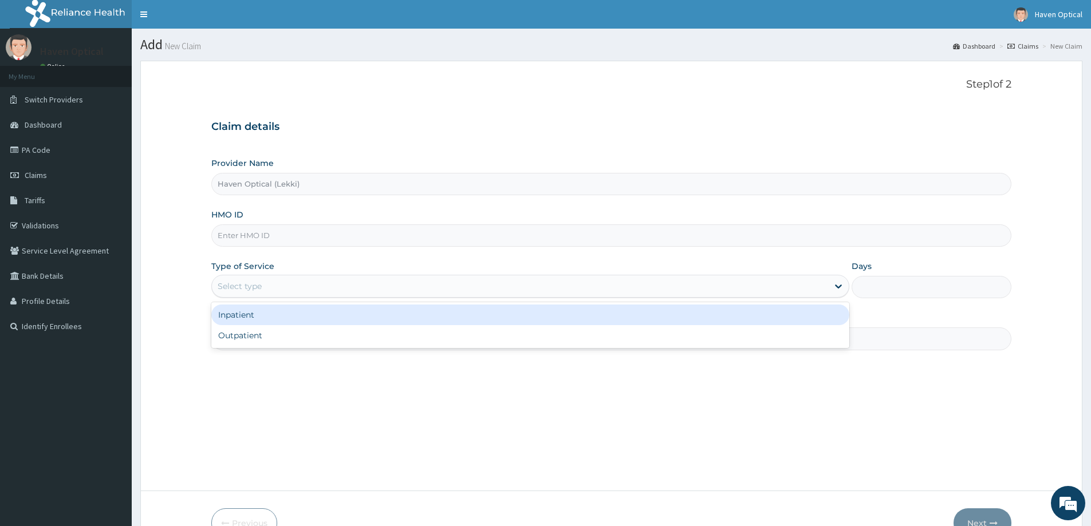
drag, startPoint x: 231, startPoint y: 293, endPoint x: 245, endPoint y: 340, distance: 48.4
click at [245, 340] on div "Outpatient" at bounding box center [530, 335] width 638 height 21
type input "1"
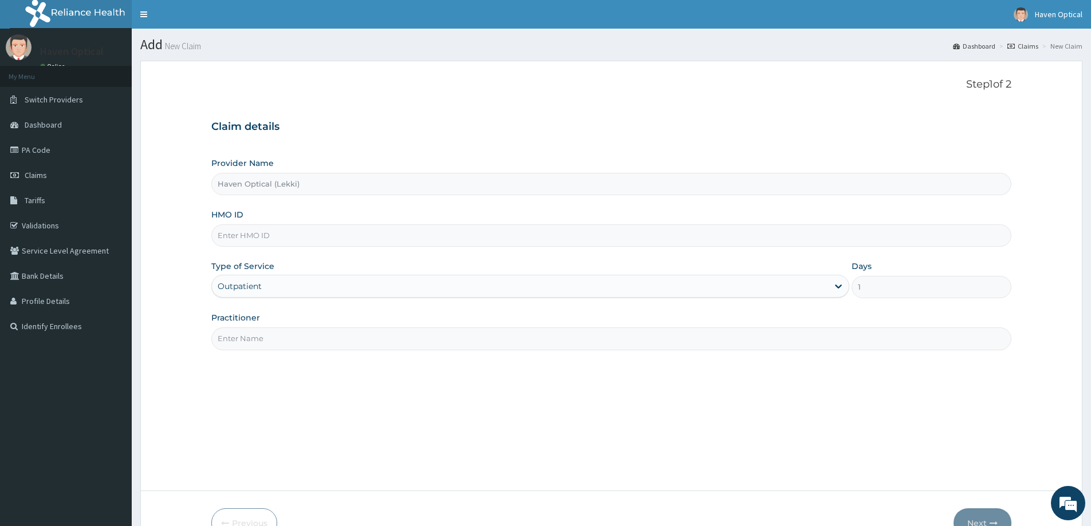
paste input "AVL/10038/B"
type input "AVL/10038/B"
click at [241, 338] on input "Practitioner" at bounding box center [611, 339] width 800 height 22
type input "Dr. Obioma ANYANWU"
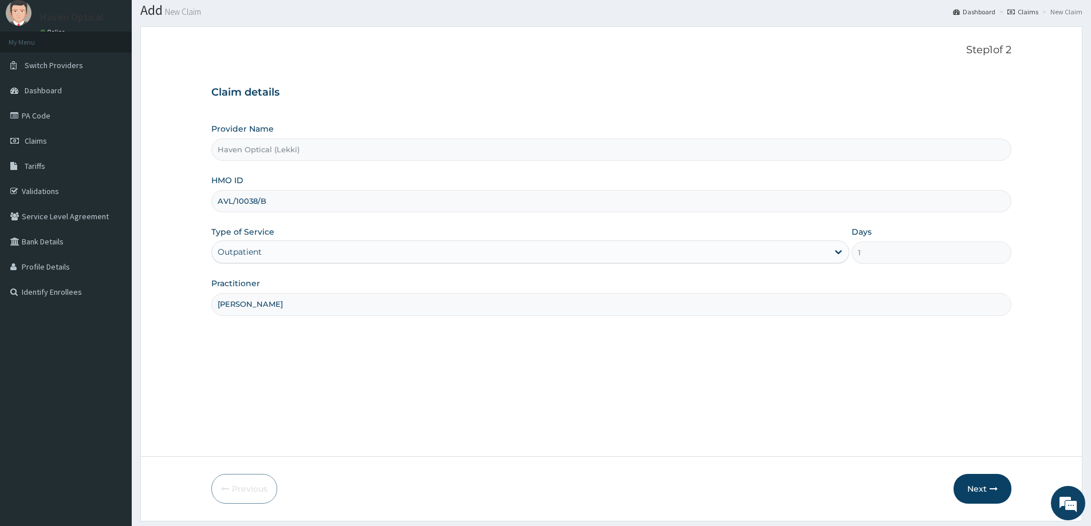
scroll to position [68, 0]
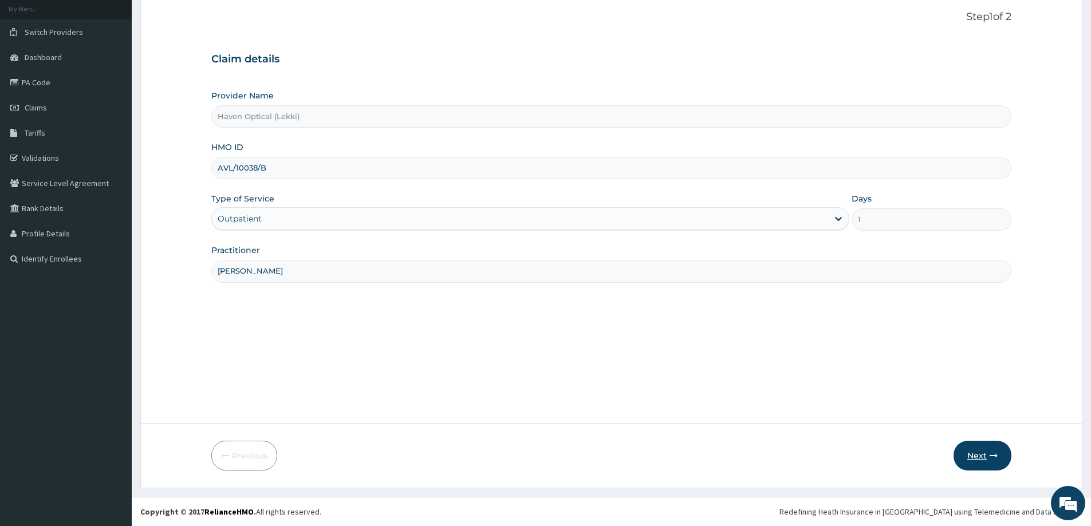
click at [963, 447] on button "Next" at bounding box center [983, 456] width 58 height 30
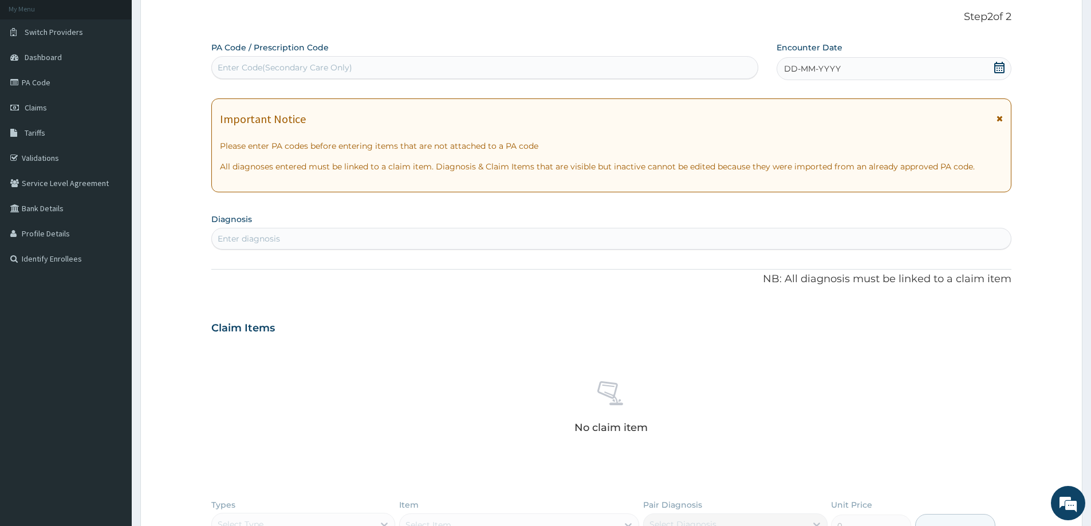
click at [801, 68] on span "DD-MM-YYYY" at bounding box center [812, 68] width 57 height 11
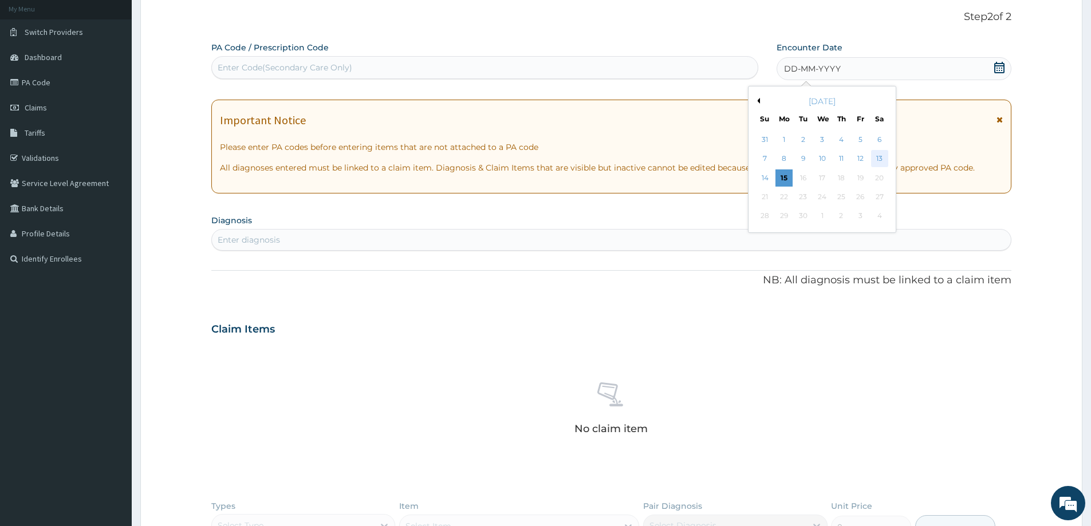
click at [877, 159] on div "13" at bounding box center [879, 159] width 17 height 17
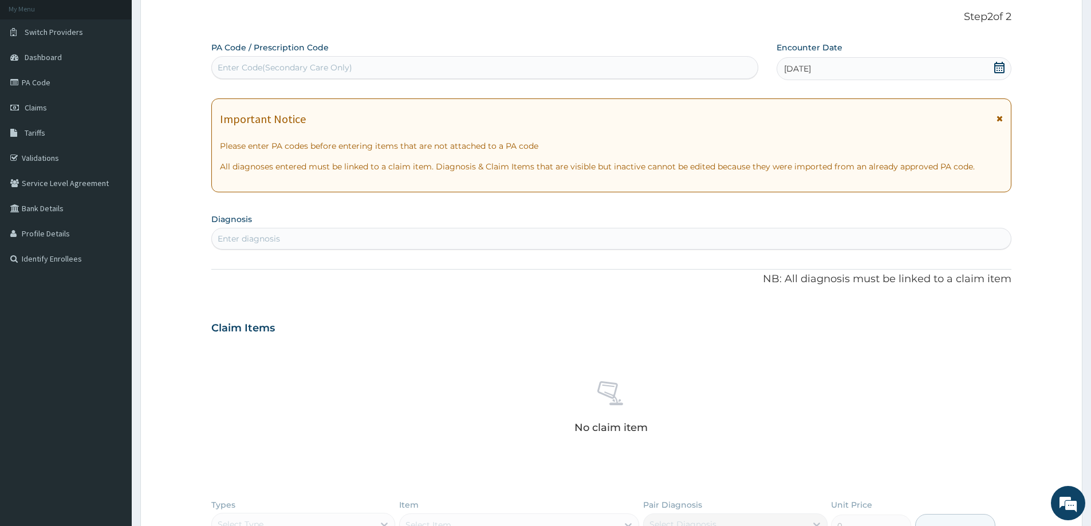
click at [238, 235] on div "Enter diagnosis" at bounding box center [249, 238] width 62 height 11
type input "presbyopia"
click at [258, 277] on p "Presbyopia" at bounding box center [253, 277] width 71 height 8
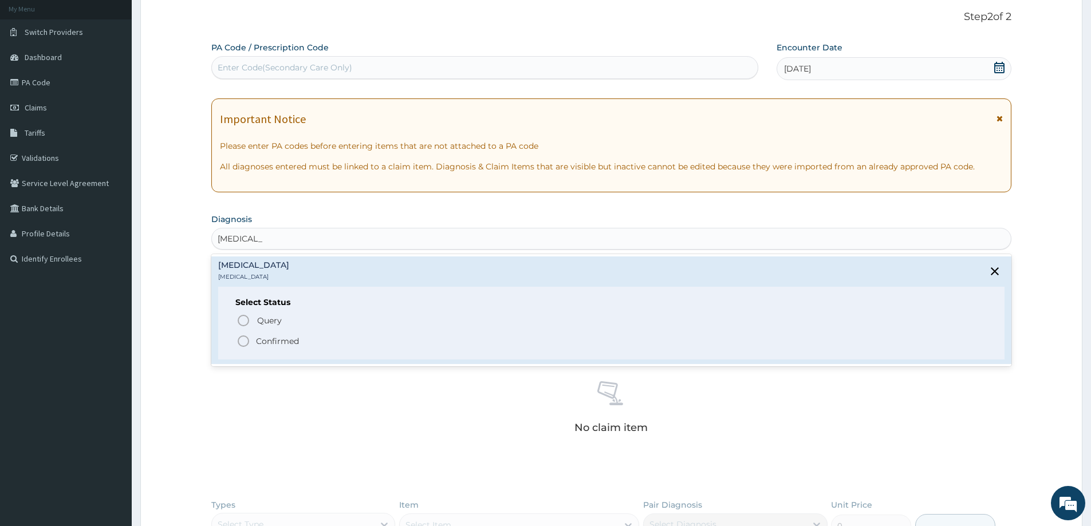
click at [247, 341] on icon "status option filled" at bounding box center [244, 341] width 14 height 14
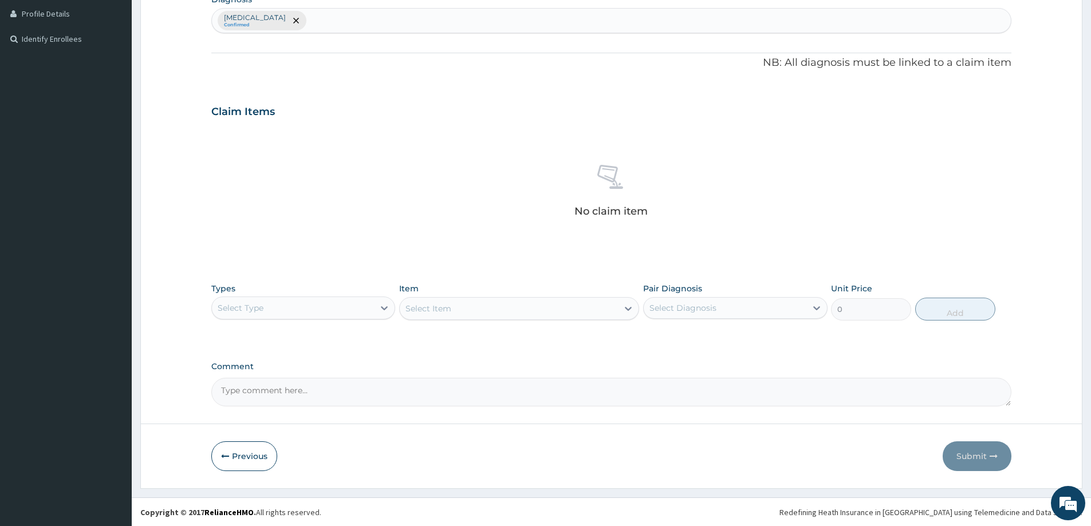
scroll to position [288, 0]
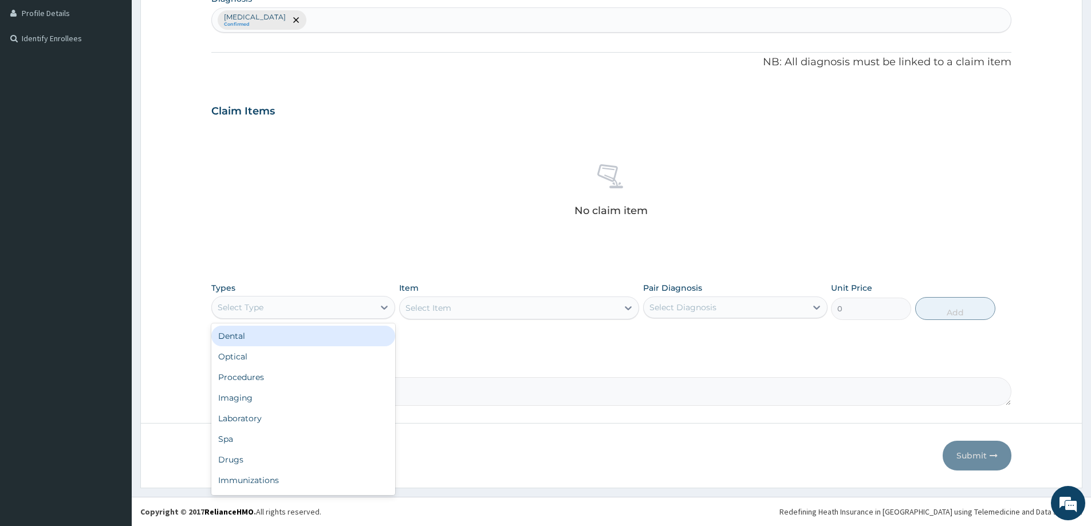
click at [265, 301] on div "Select Type" at bounding box center [293, 307] width 162 height 18
click at [260, 349] on div "Optical" at bounding box center [303, 356] width 184 height 21
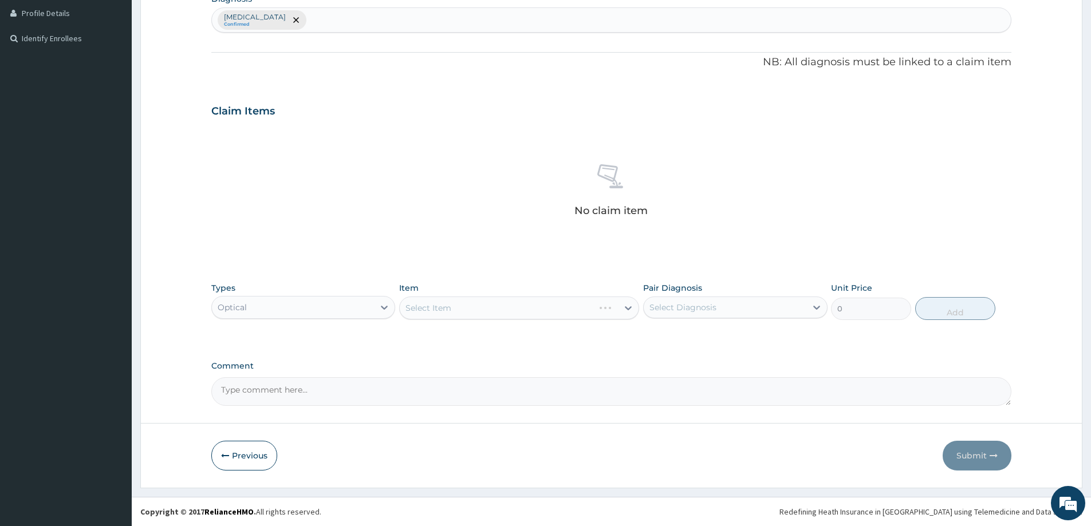
click at [443, 310] on div "Select Item" at bounding box center [519, 308] width 240 height 23
click at [629, 313] on icon at bounding box center [628, 307] width 11 height 11
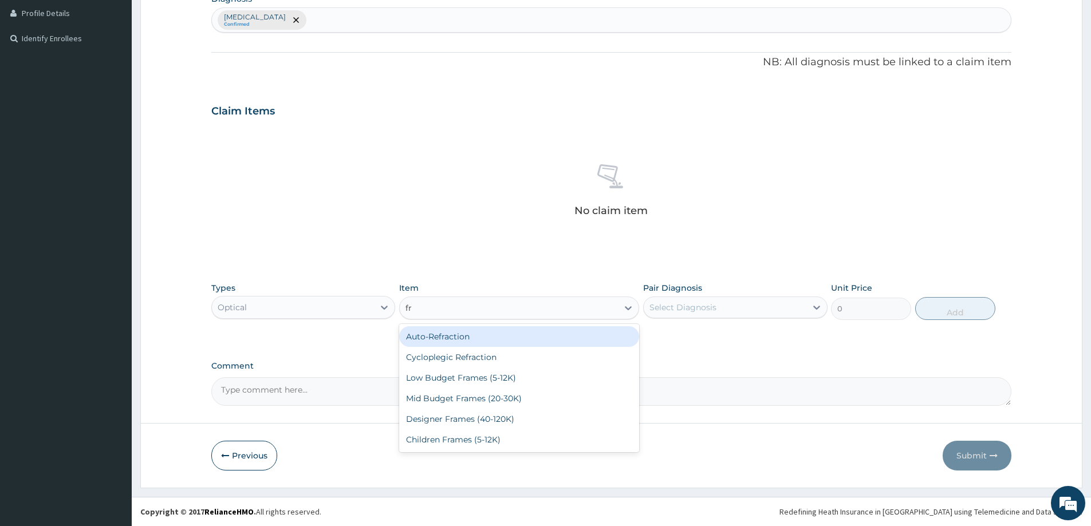
type input "fra"
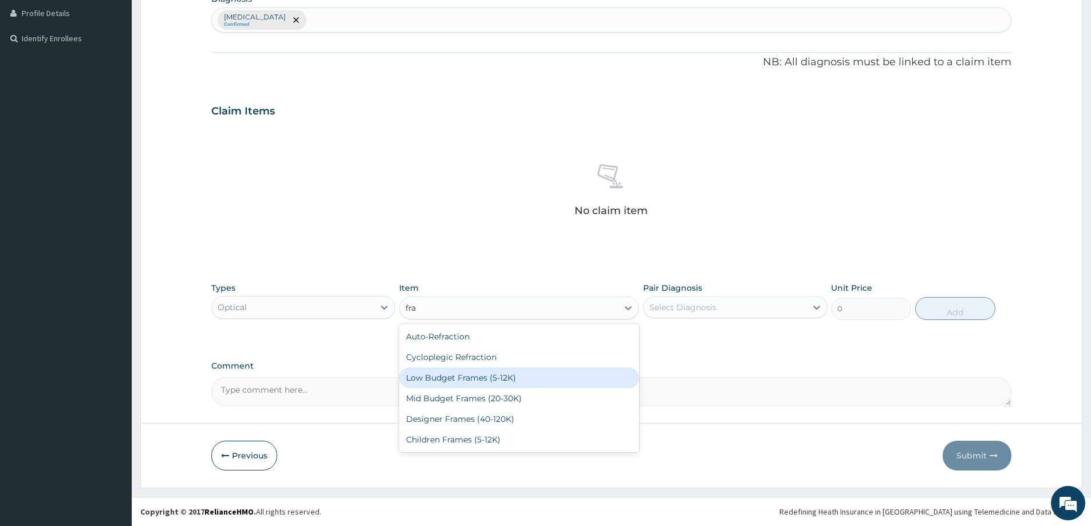
click at [504, 378] on div "Low Budget Frames (5-12K)" at bounding box center [519, 378] width 240 height 21
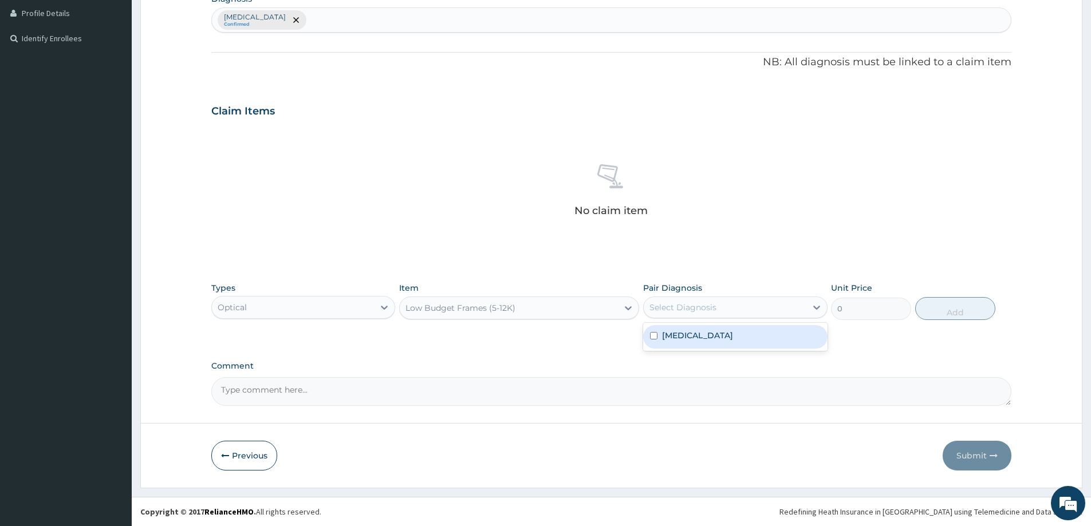
click at [704, 307] on div "Select Diagnosis" at bounding box center [682, 307] width 67 height 11
click at [707, 337] on label "Presbyopia" at bounding box center [697, 335] width 71 height 11
checkbox input "true"
click at [982, 308] on button "Add" at bounding box center [955, 308] width 80 height 23
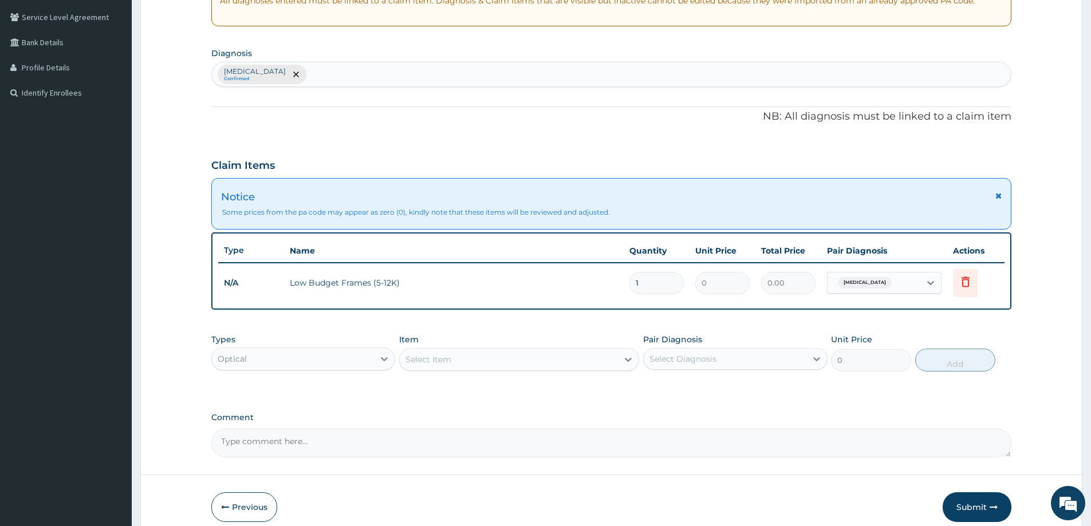
click at [696, 284] on tr "N/A Low Budget Frames (5-12K) 1 0 0.00 Presbyopia Delete" at bounding box center [611, 283] width 786 height 40
drag, startPoint x: 728, startPoint y: 286, endPoint x: 682, endPoint y: 289, distance: 46.5
click at [682, 289] on tr "N/A Low Budget Frames (5-12K) 1 0 0.00 Presbyopia Delete" at bounding box center [611, 283] width 786 height 40
click at [972, 279] on icon at bounding box center [965, 283] width 25 height 28
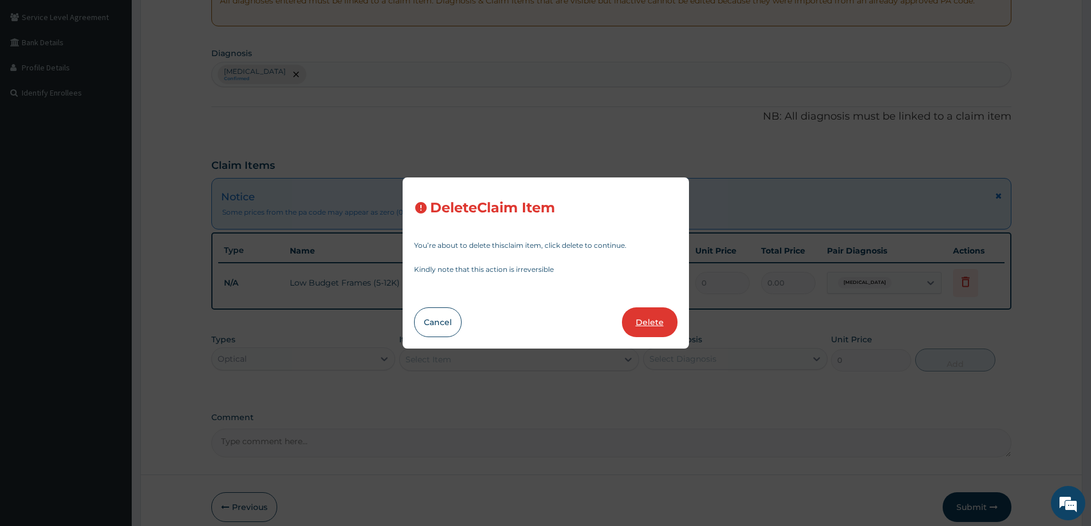
click at [646, 327] on button "Delete" at bounding box center [650, 323] width 56 height 30
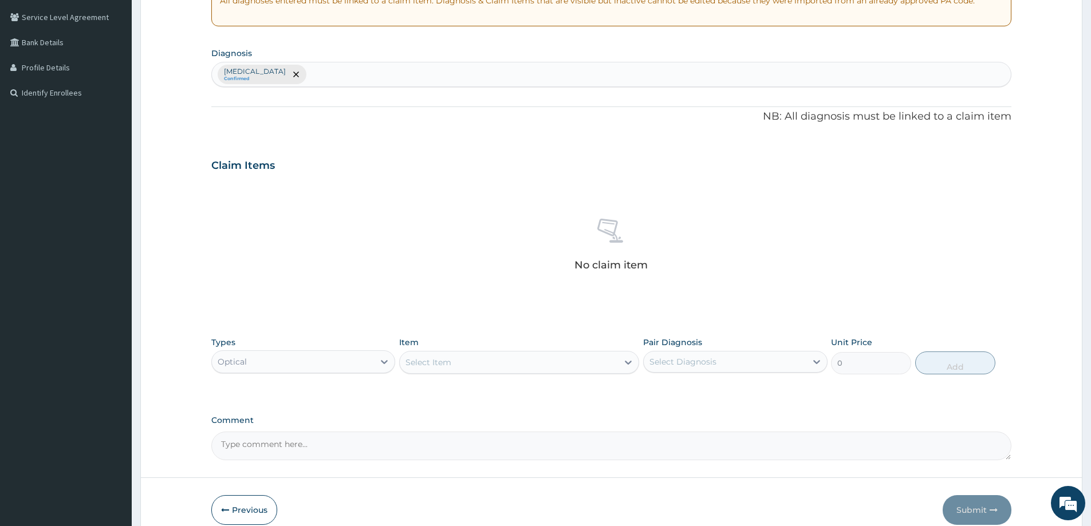
click at [467, 365] on div "Select Item" at bounding box center [509, 362] width 218 height 18
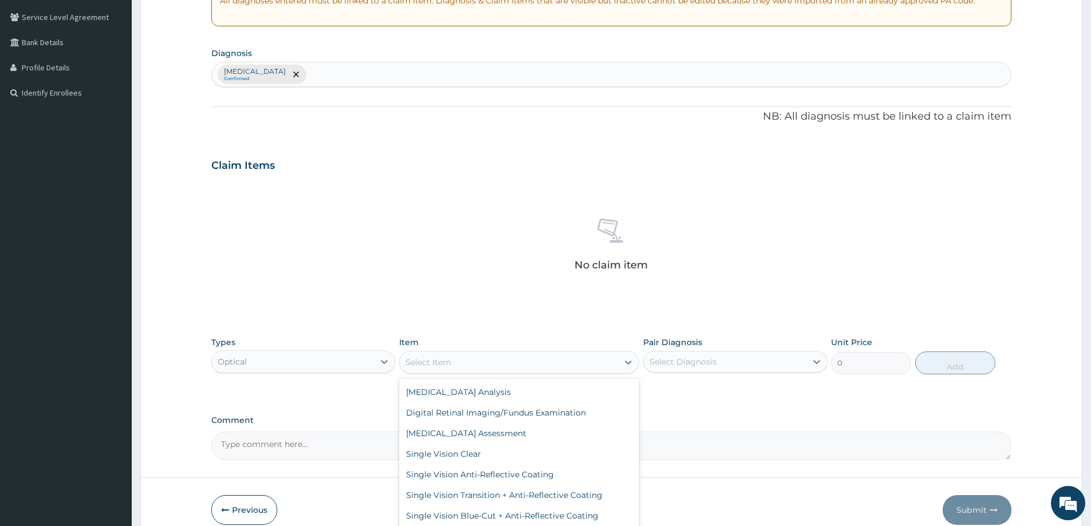
scroll to position [401, 0]
click at [490, 463] on div "Single Vision Clear" at bounding box center [519, 455] width 240 height 21
click at [502, 365] on div "Single Vision Clear" at bounding box center [509, 362] width 218 height 18
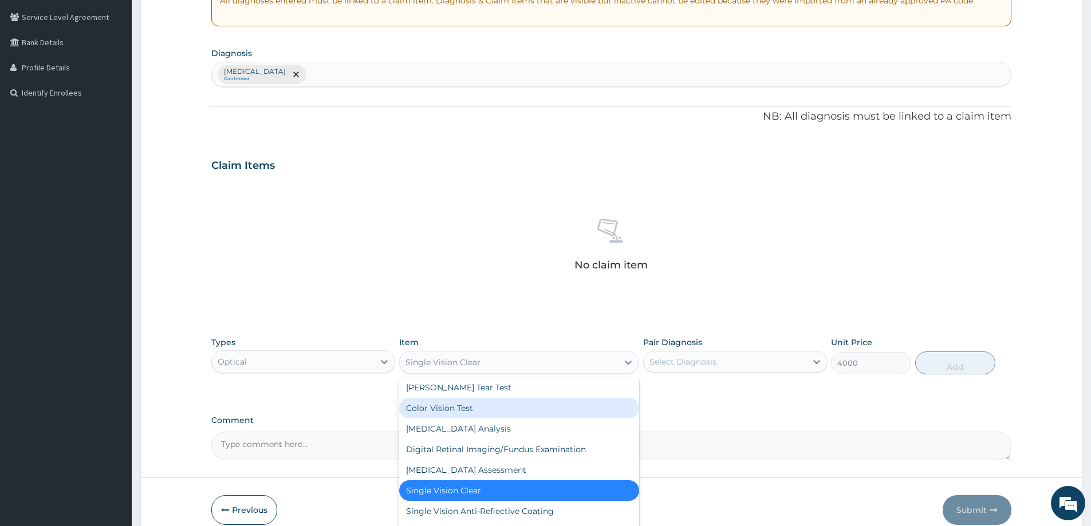
scroll to position [380, 0]
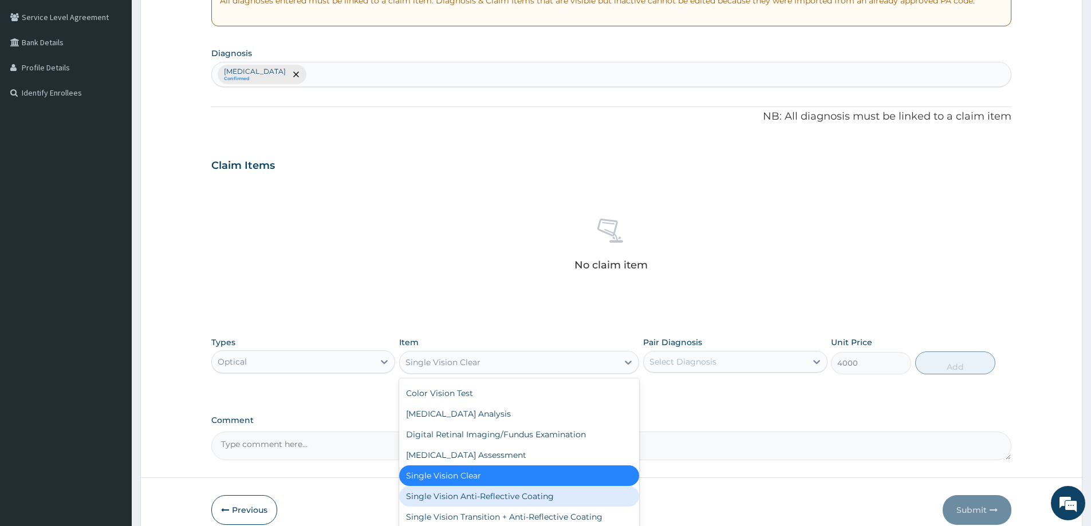
click at [472, 490] on div "Single Vision Anti-Reflective Coating" at bounding box center [519, 496] width 240 height 21
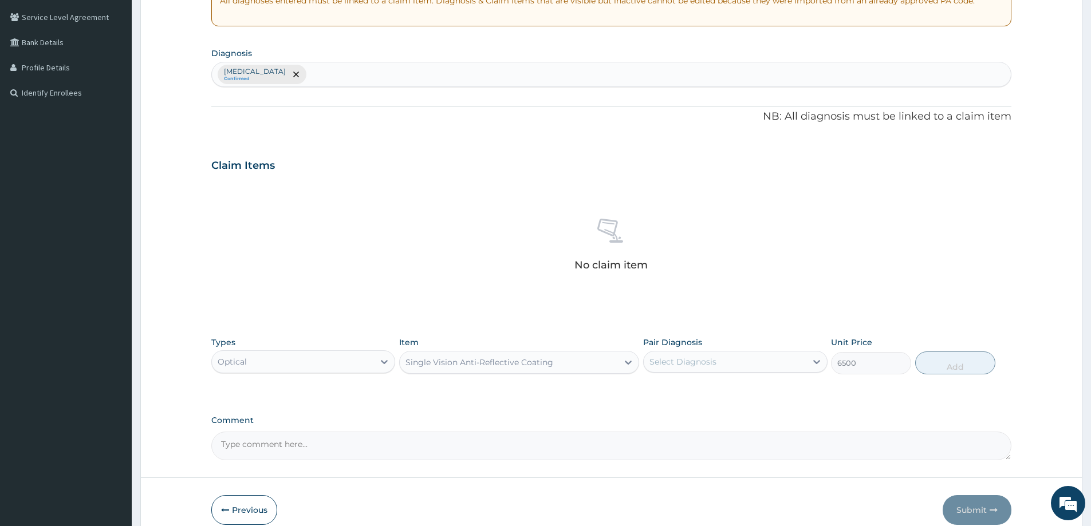
click at [475, 361] on div "Single Vision Anti-Reflective Coating" at bounding box center [479, 362] width 148 height 11
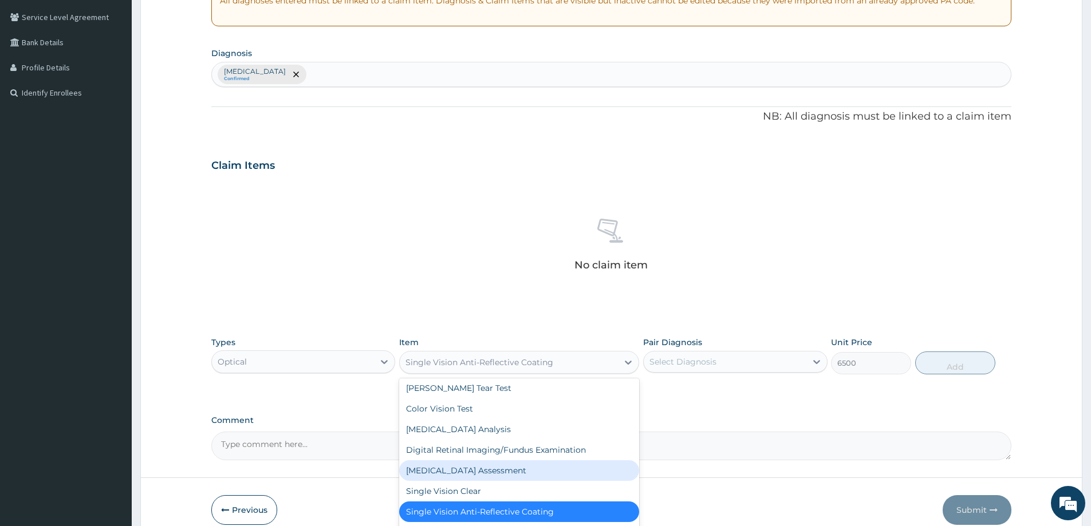
scroll to position [401, 0]
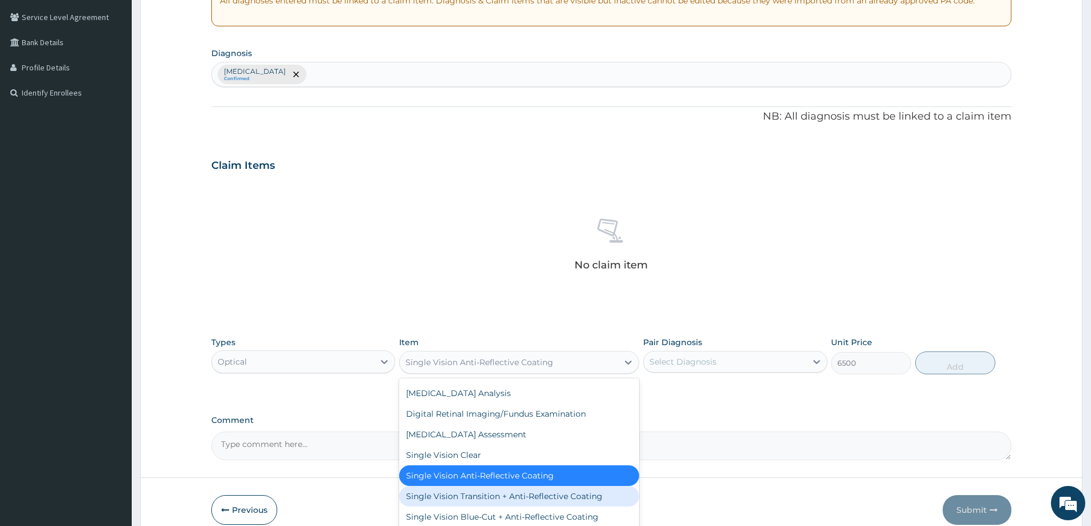
click at [475, 488] on div "Single Vision Transition + Anti-Reflective Coating" at bounding box center [519, 496] width 240 height 21
type input "12000"
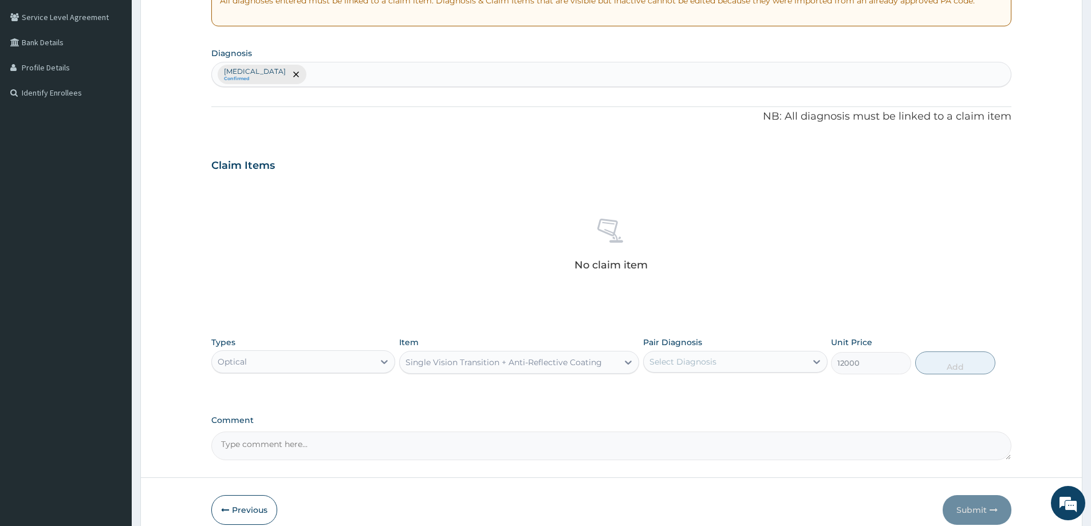
click at [482, 364] on div "Single Vision Transition + Anti-Reflective Coating" at bounding box center [503, 362] width 196 height 11
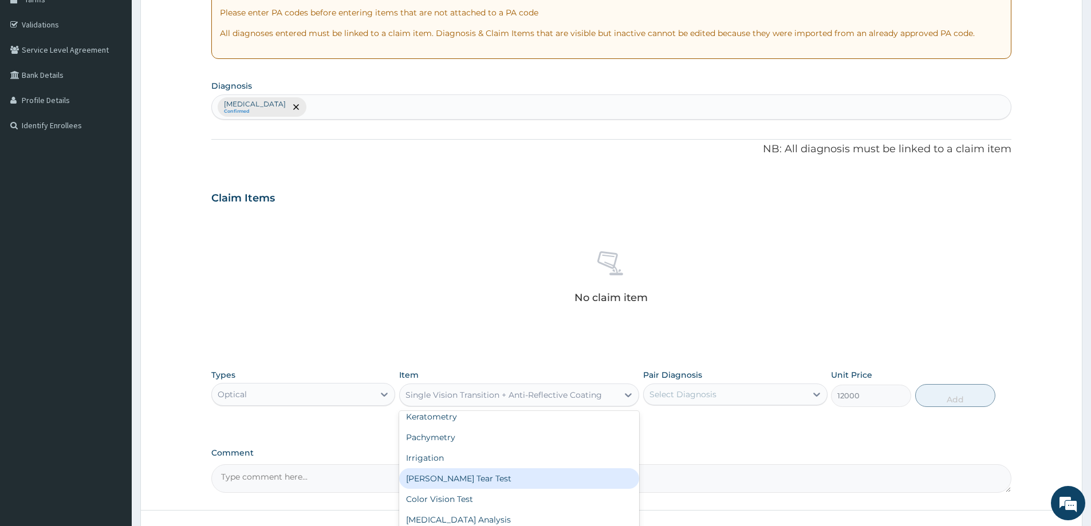
scroll to position [229, 0]
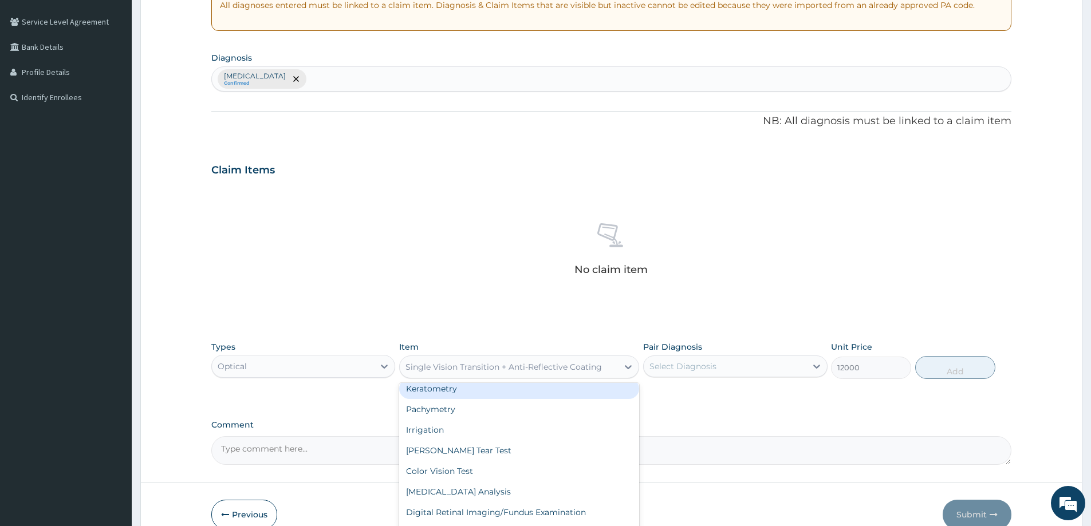
click at [559, 367] on div "Single Vision Transition + Anti-Reflective Coating" at bounding box center [503, 366] width 196 height 11
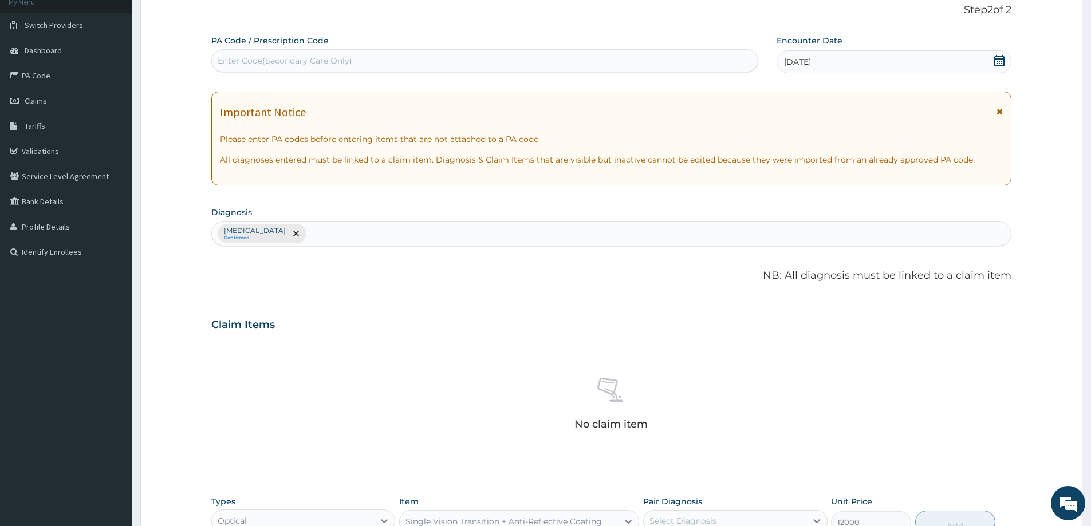
scroll to position [0, 0]
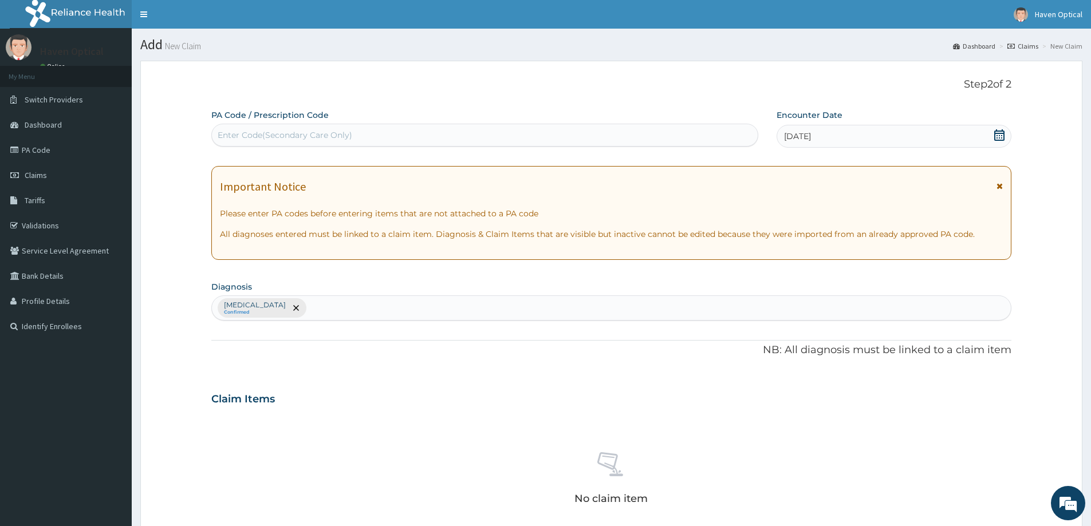
click at [290, 132] on div "Enter Code(Secondary Care Only)" at bounding box center [285, 134] width 135 height 11
type input "PA/C31OOD"
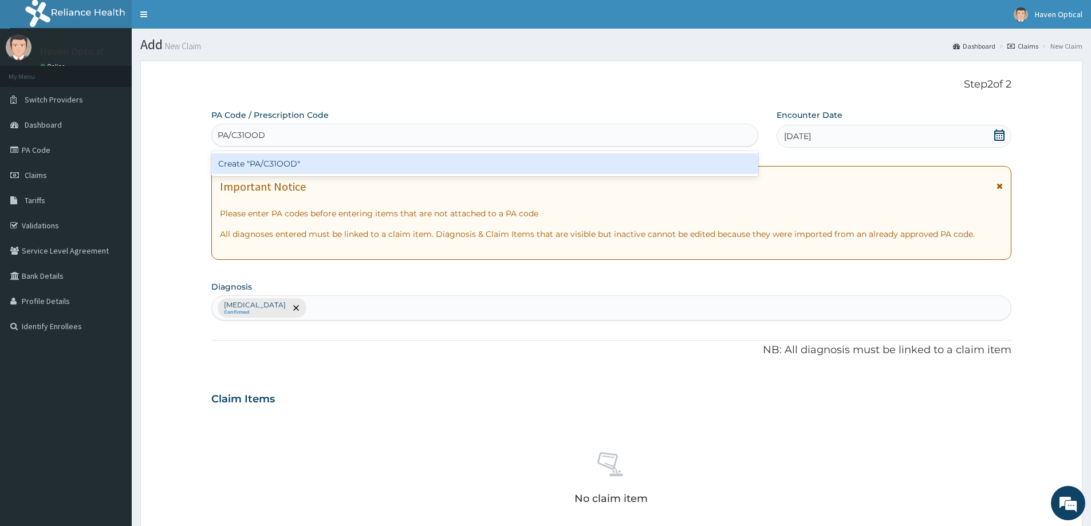
click at [296, 166] on div "Create "PA/C31OOD"" at bounding box center [484, 163] width 547 height 21
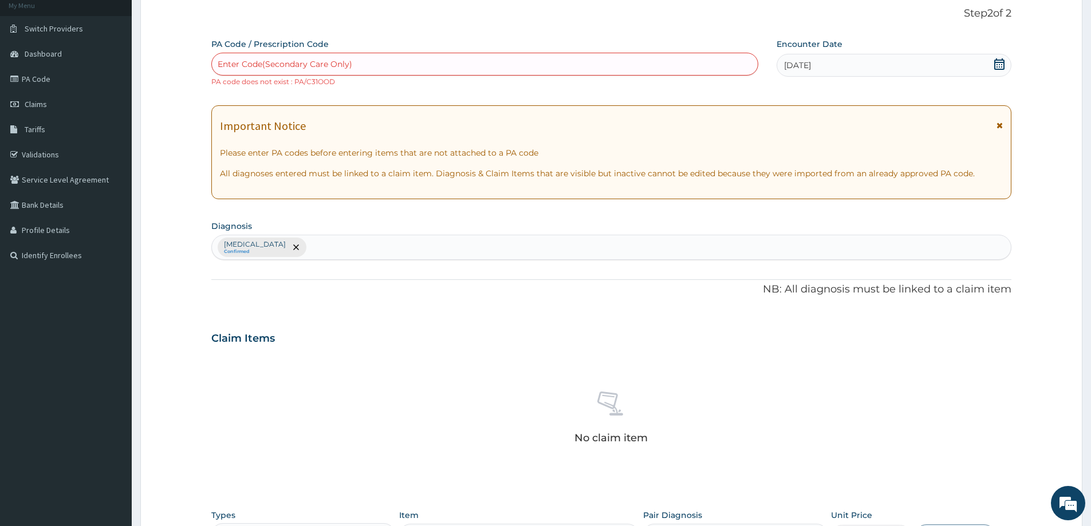
scroll to position [69, 0]
type input "PA/C3100D"
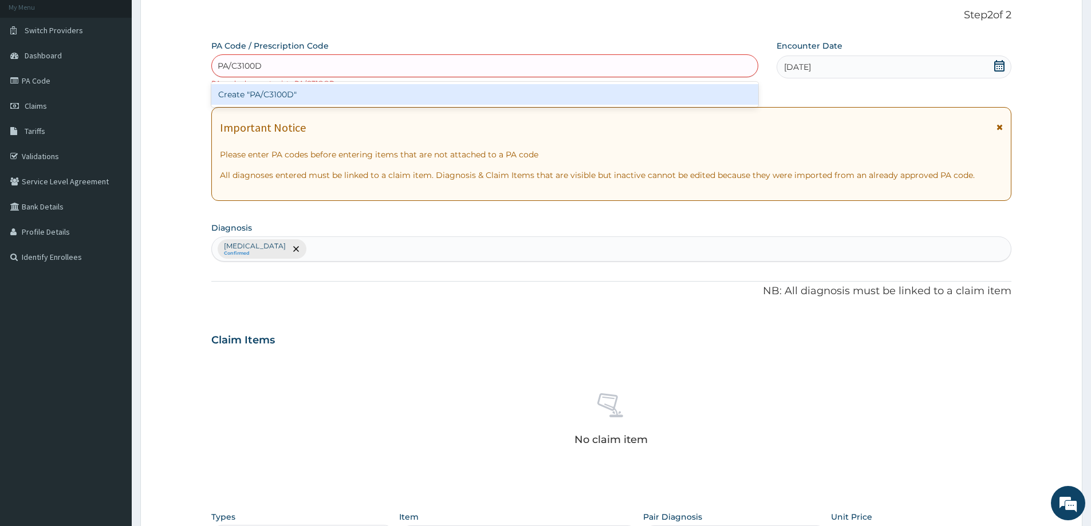
click at [289, 91] on div "Create "PA/C3100D"" at bounding box center [484, 94] width 547 height 21
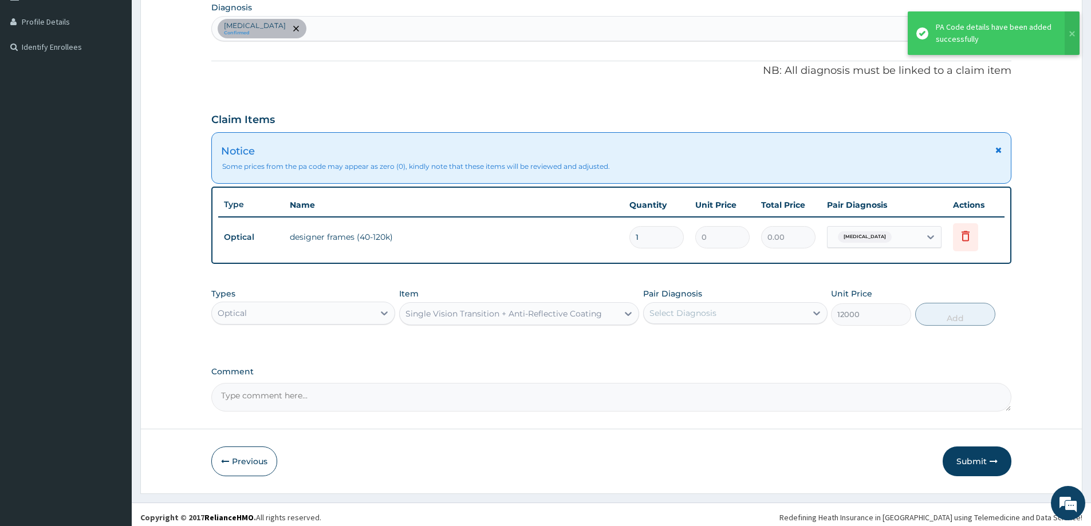
scroll to position [285, 0]
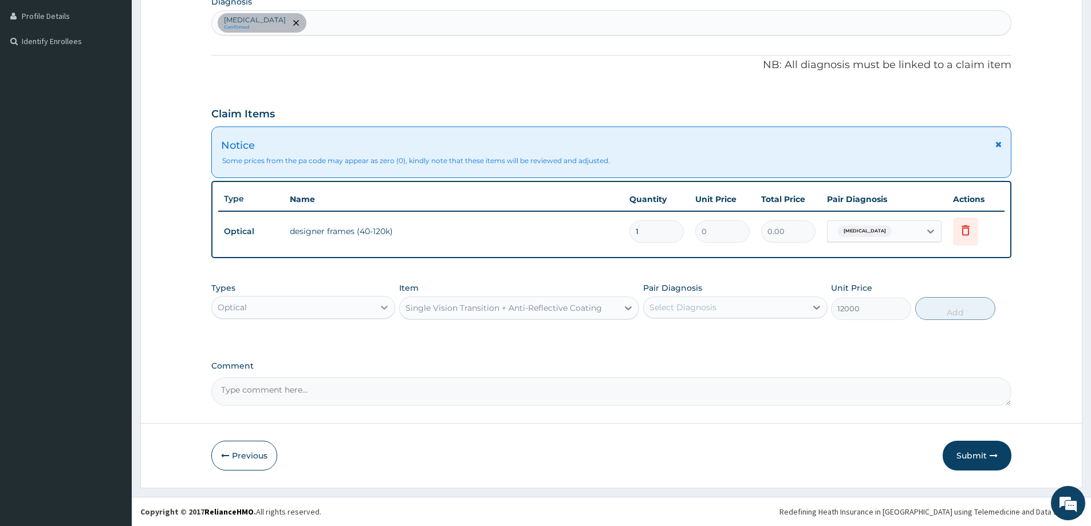
click at [377, 306] on div at bounding box center [384, 307] width 21 height 21
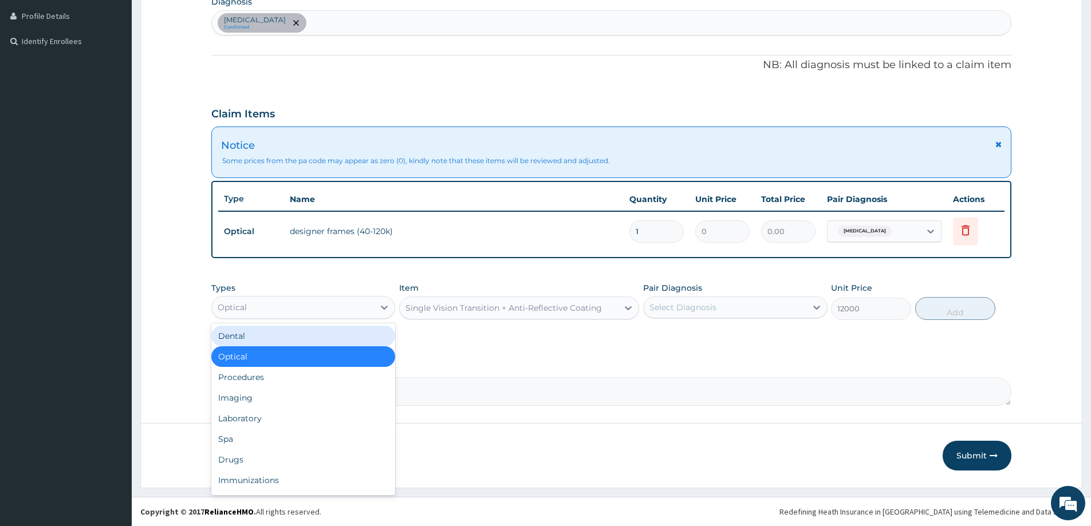
click at [308, 330] on div "Dental" at bounding box center [303, 336] width 184 height 21
type input "0"
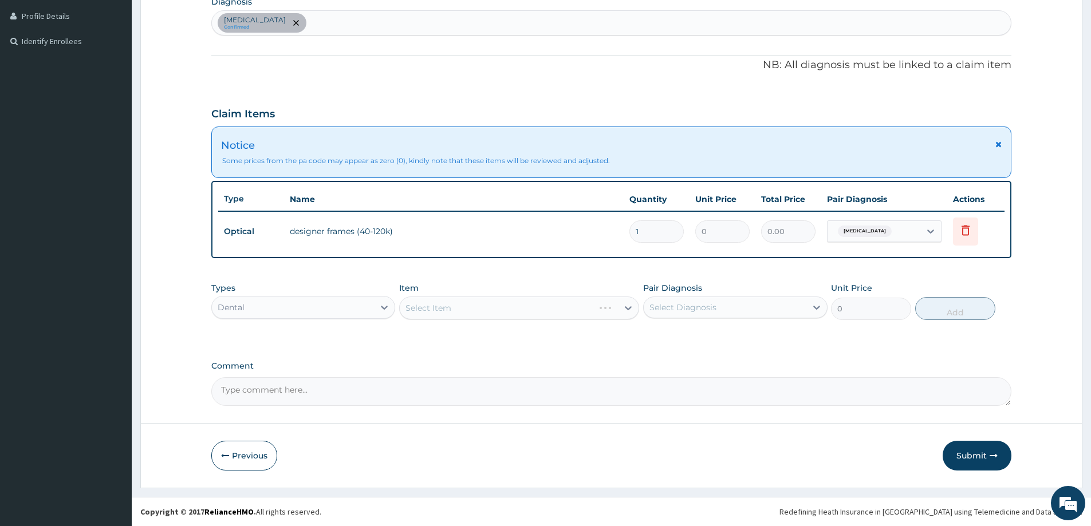
click at [325, 308] on div "Dental" at bounding box center [293, 307] width 162 height 18
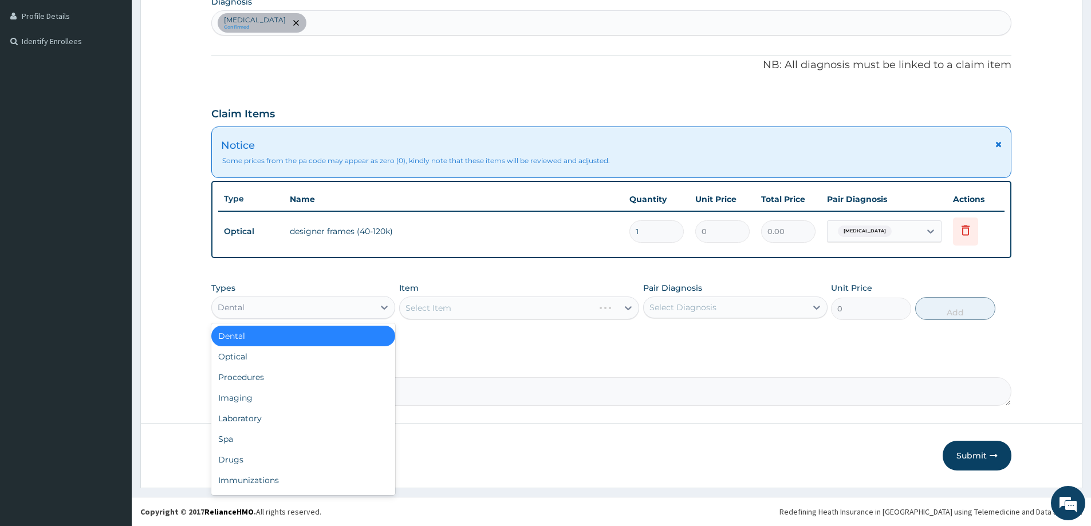
drag, startPoint x: 104, startPoint y: 334, endPoint x: 121, endPoint y: 333, distance: 16.6
click at [107, 334] on aside "Haven Optical Online My Menu Switch Providers Dashboard PA Code Claims Tariffs …" at bounding box center [66, 121] width 132 height 812
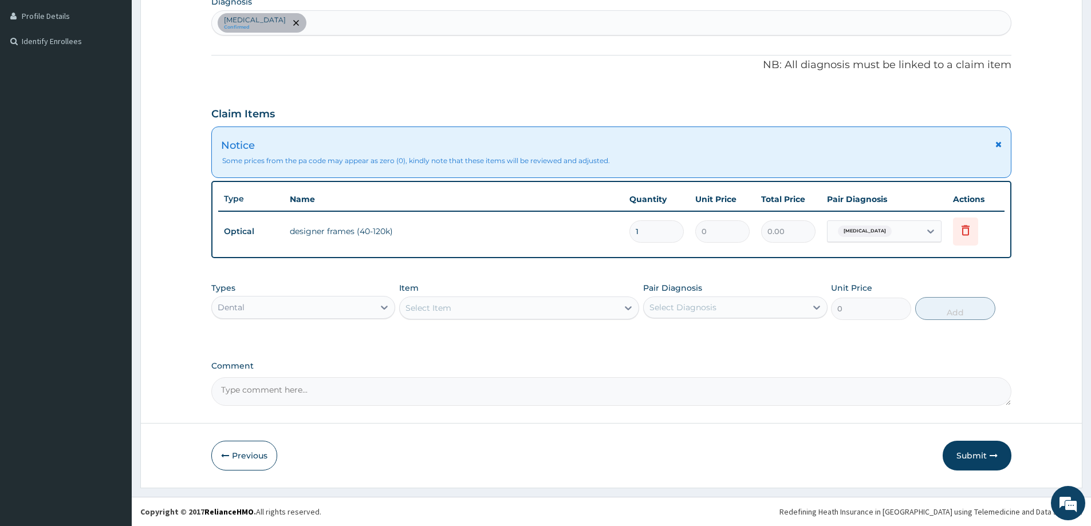
click at [259, 393] on textarea "Comment" at bounding box center [611, 391] width 800 height 29
type textarea "f"
type textarea "Approved at 12,500"
click at [988, 461] on button "Submit" at bounding box center [977, 456] width 69 height 30
